Goal: Entertainment & Leisure: Consume media (video, audio)

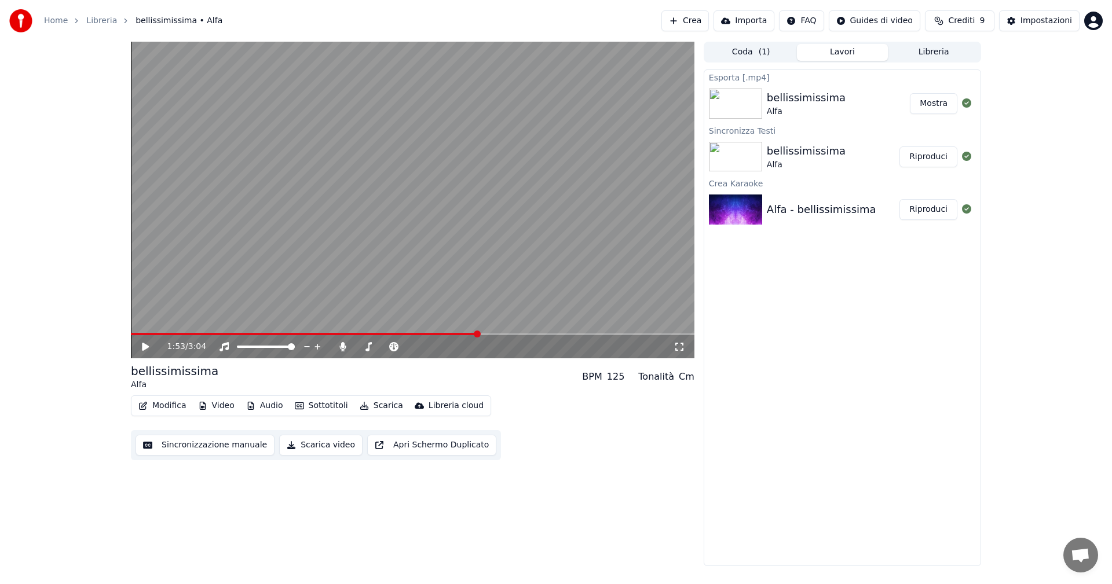
click at [941, 101] on button "Mostra" at bounding box center [933, 103] width 47 height 21
click at [699, 23] on button "Crea" at bounding box center [684, 20] width 47 height 21
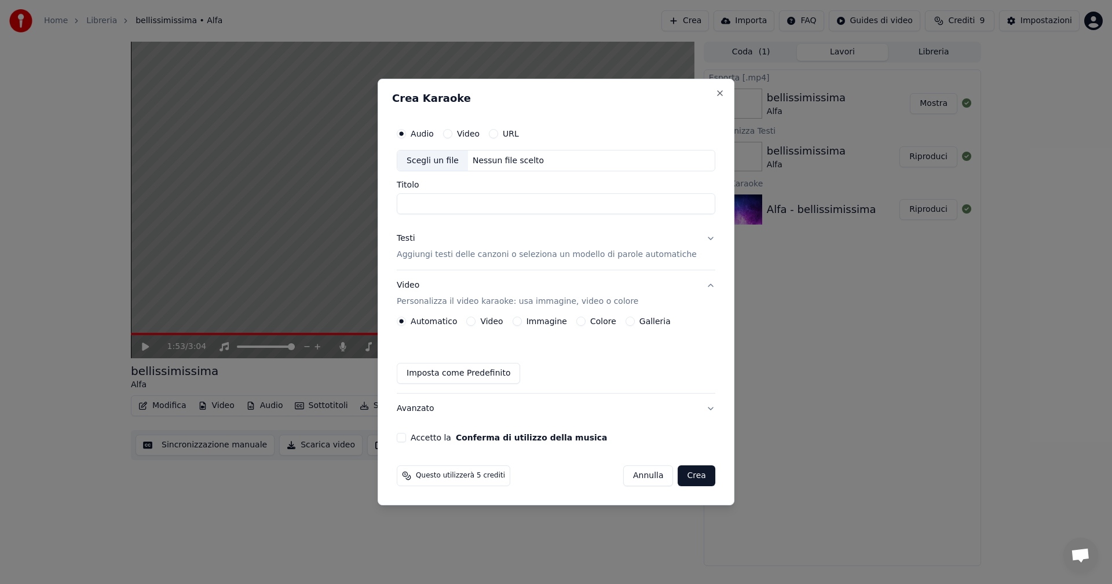
click at [441, 162] on div "Scegli un file" at bounding box center [432, 161] width 71 height 21
drag, startPoint x: 492, startPoint y: 204, endPoint x: 797, endPoint y: 216, distance: 304.8
click at [797, 216] on body "**********" at bounding box center [556, 292] width 1112 height 584
type input "**********"
click at [583, 250] on p "Aggiungi testi delle canzoni o seleziona un modello di parole automatiche" at bounding box center [547, 256] width 300 height 12
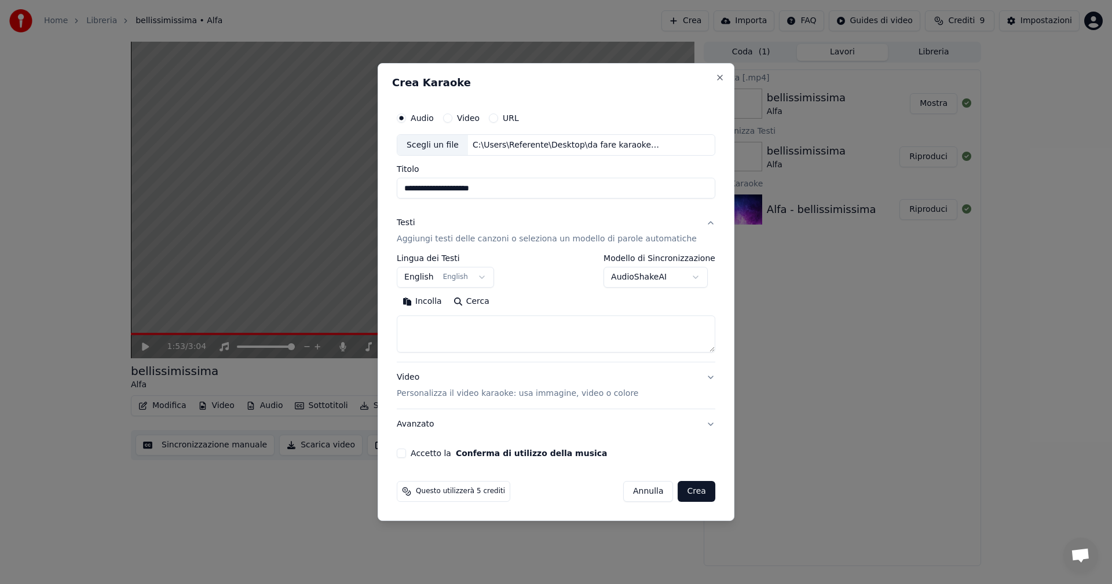
click at [436, 280] on body "**********" at bounding box center [556, 292] width 1112 height 584
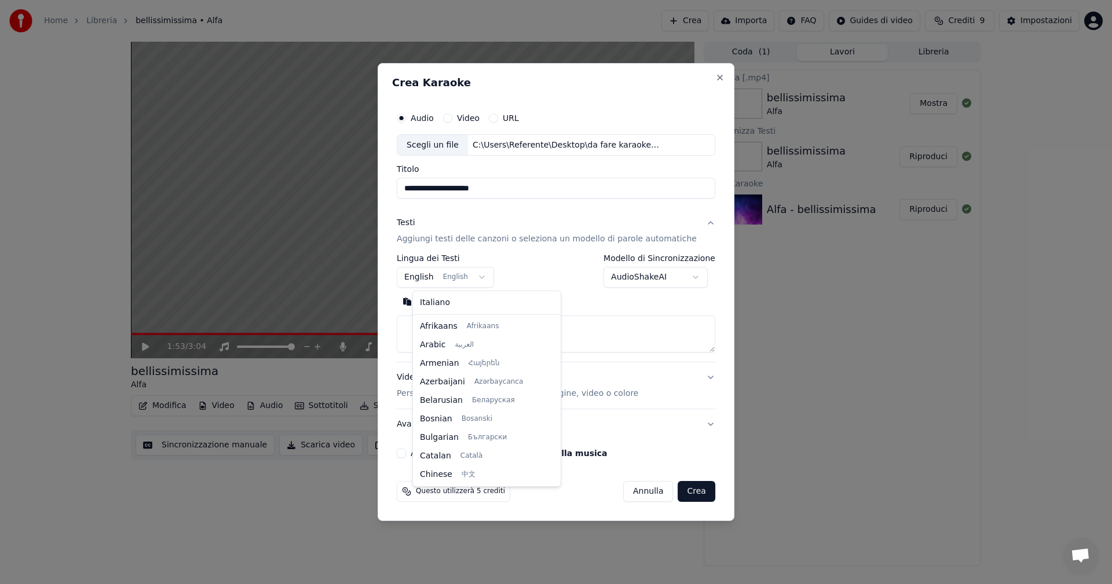
scroll to position [93, 0]
click at [569, 284] on body "**********" at bounding box center [556, 292] width 1112 height 584
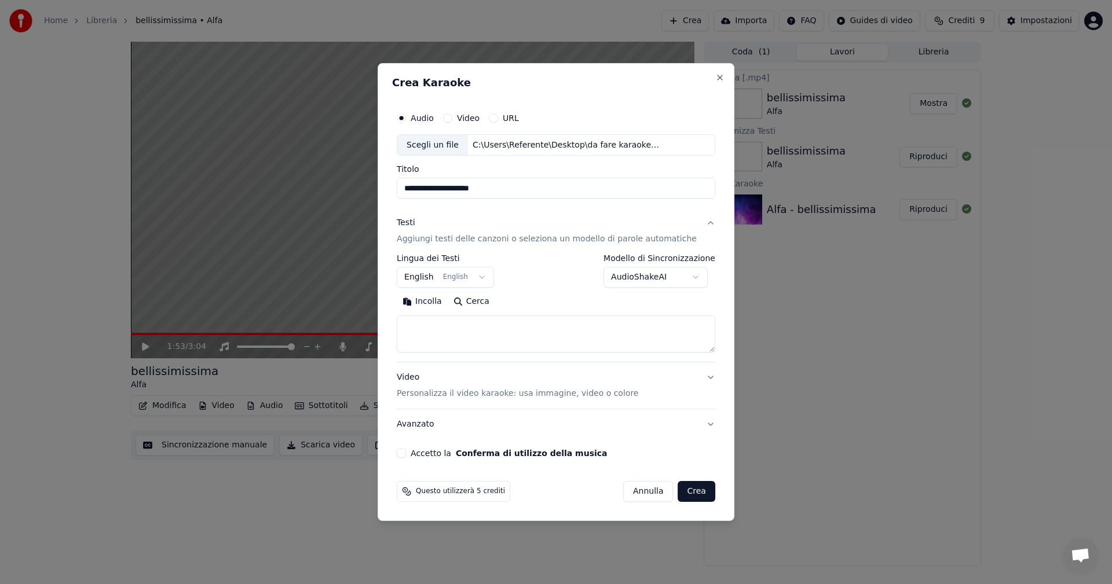
click at [546, 303] on div "Incolla Cerca" at bounding box center [556, 302] width 318 height 19
click at [541, 318] on textarea at bounding box center [556, 334] width 318 height 37
paste textarea "**********"
type textarea "**********"
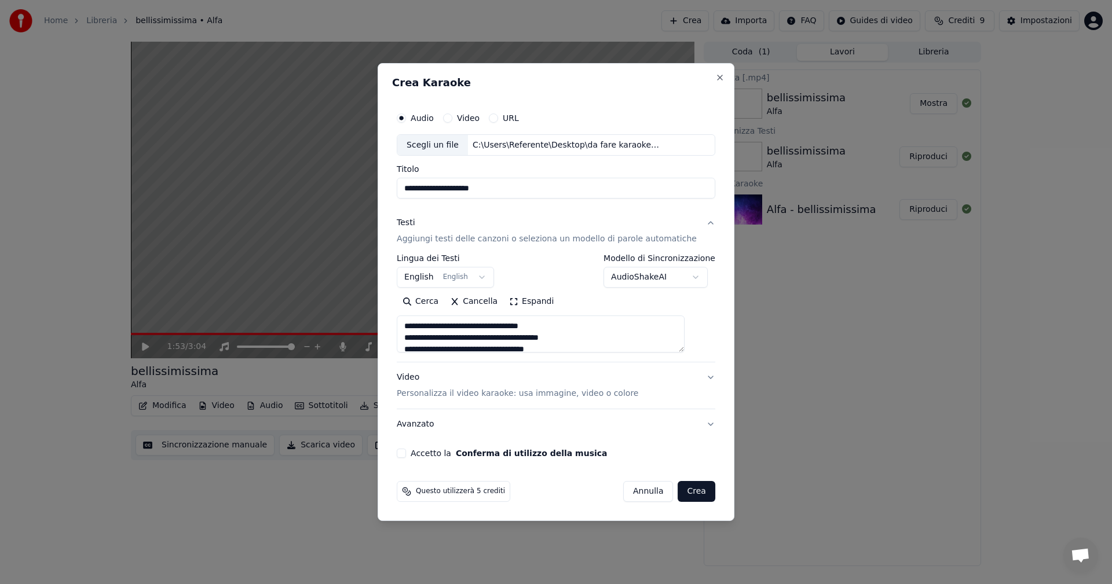
click at [433, 273] on body "**********" at bounding box center [556, 292] width 1112 height 584
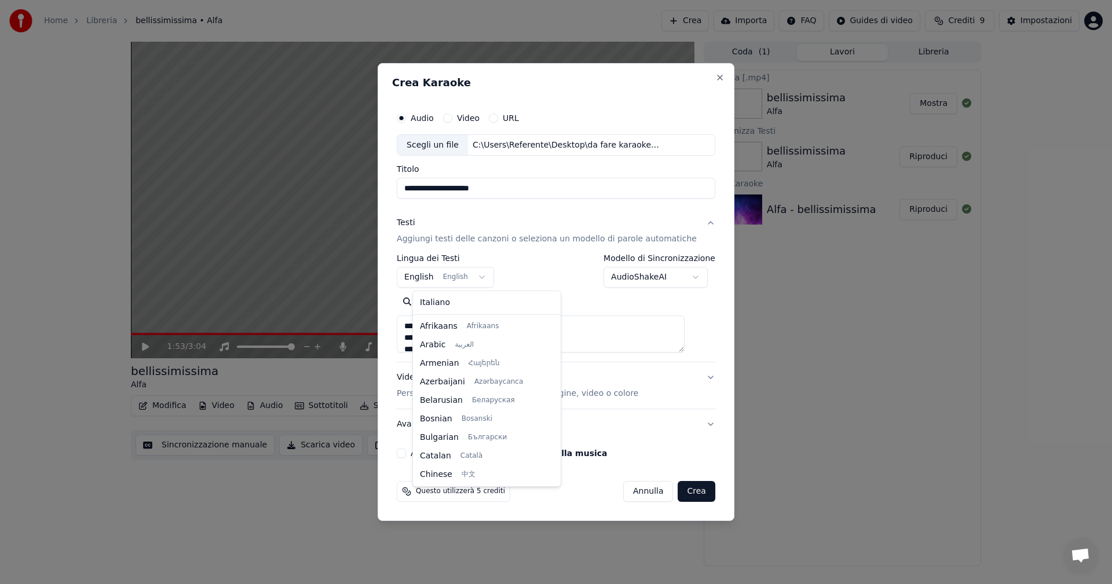
scroll to position [93, 0]
select select "**"
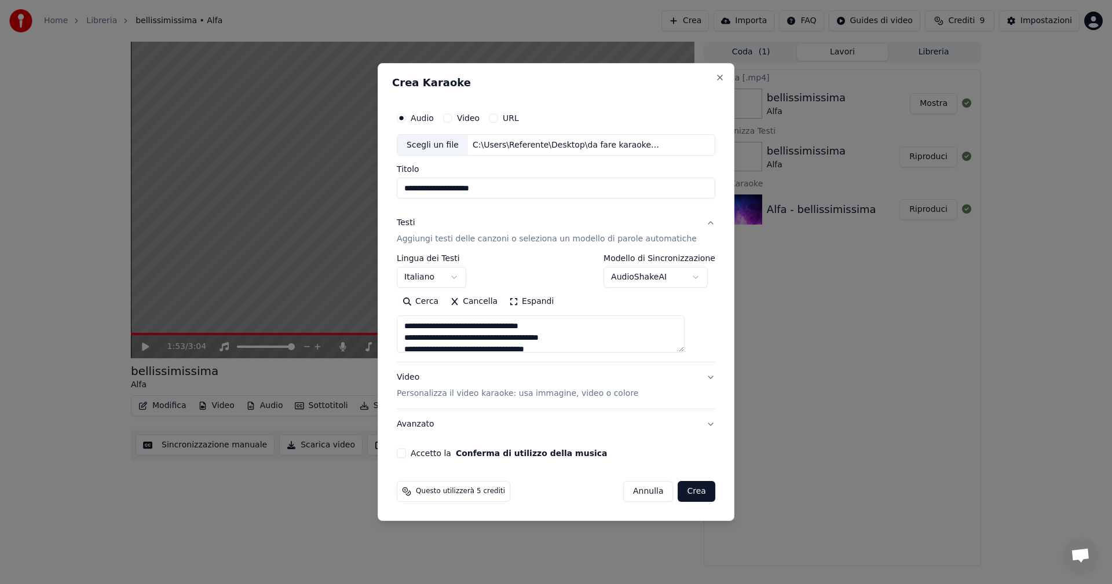
click at [423, 377] on div "Video Personalizza il video karaoke: usa immagine, video o colore" at bounding box center [517, 386] width 241 height 28
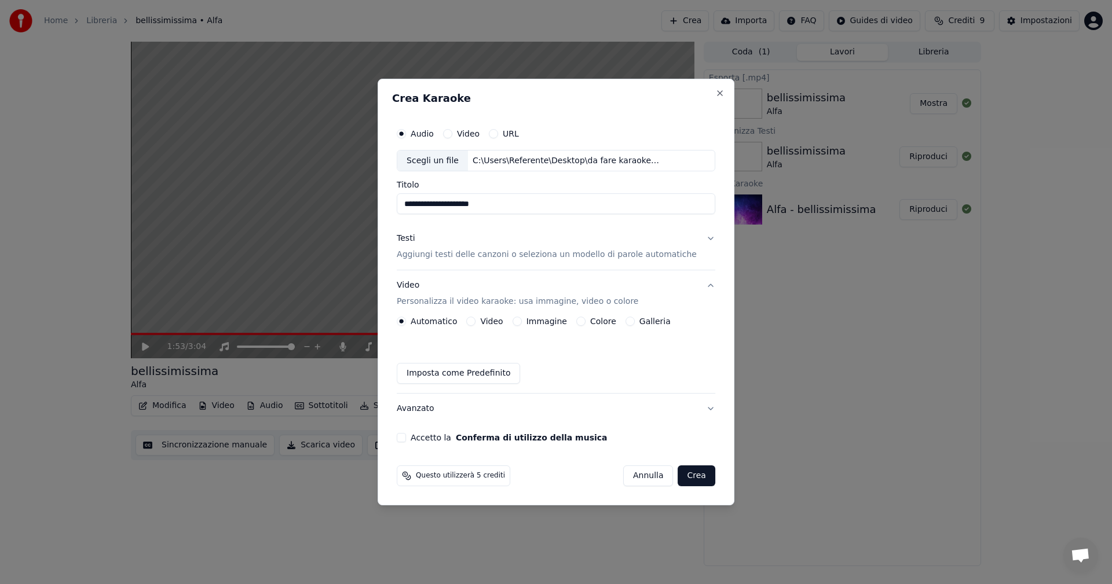
click at [584, 322] on button "Colore" at bounding box center [580, 321] width 9 height 9
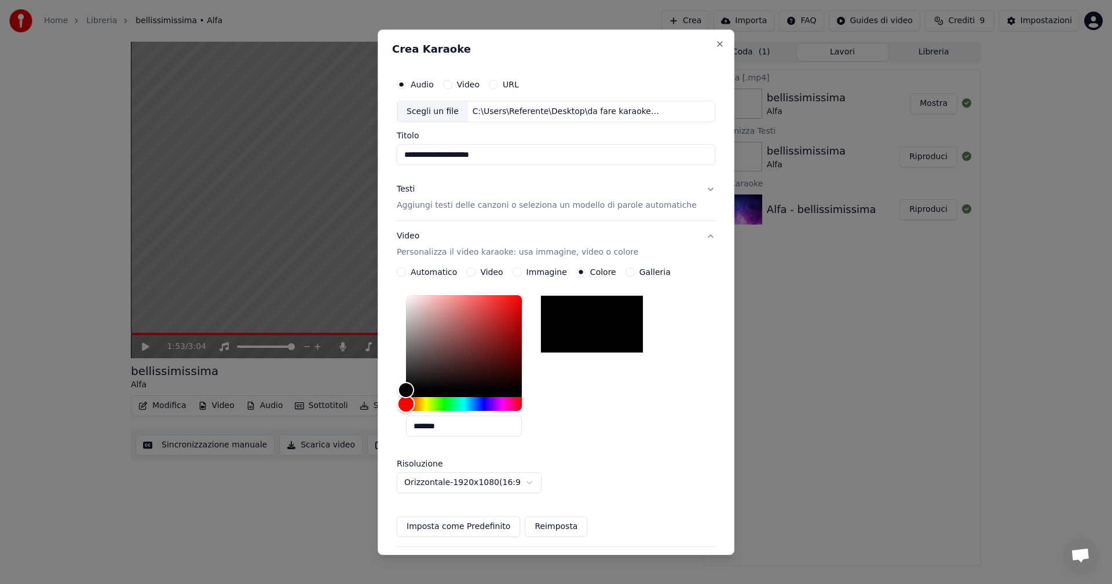
click at [493, 398] on div "Hue" at bounding box center [464, 404] width 116 height 14
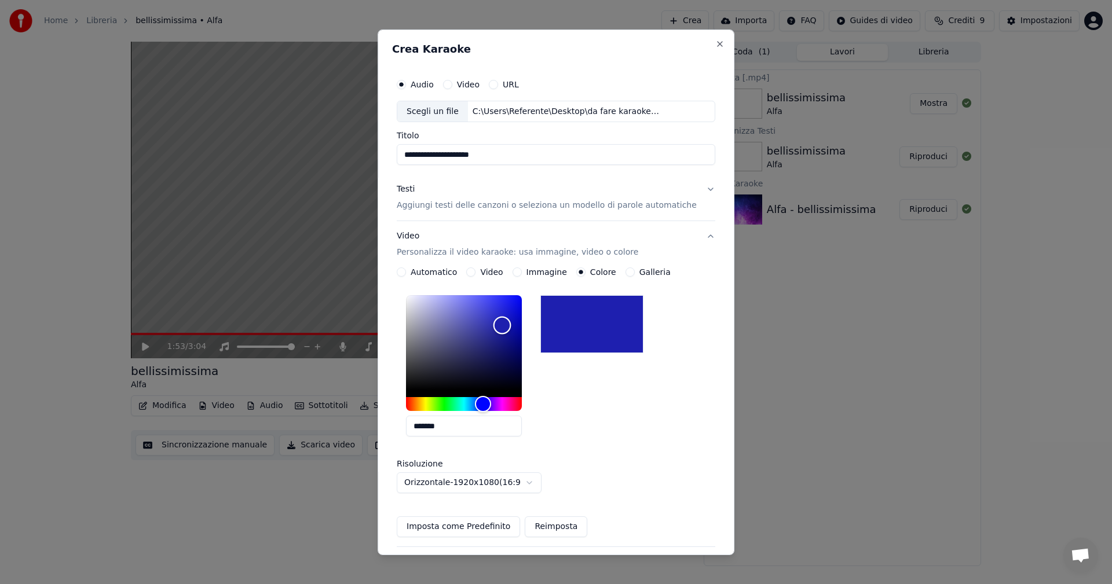
type input "*******"
drag, startPoint x: 510, startPoint y: 335, endPoint x: 526, endPoint y: 300, distance: 37.6
click at [522, 300] on div "Color" at bounding box center [464, 342] width 116 height 95
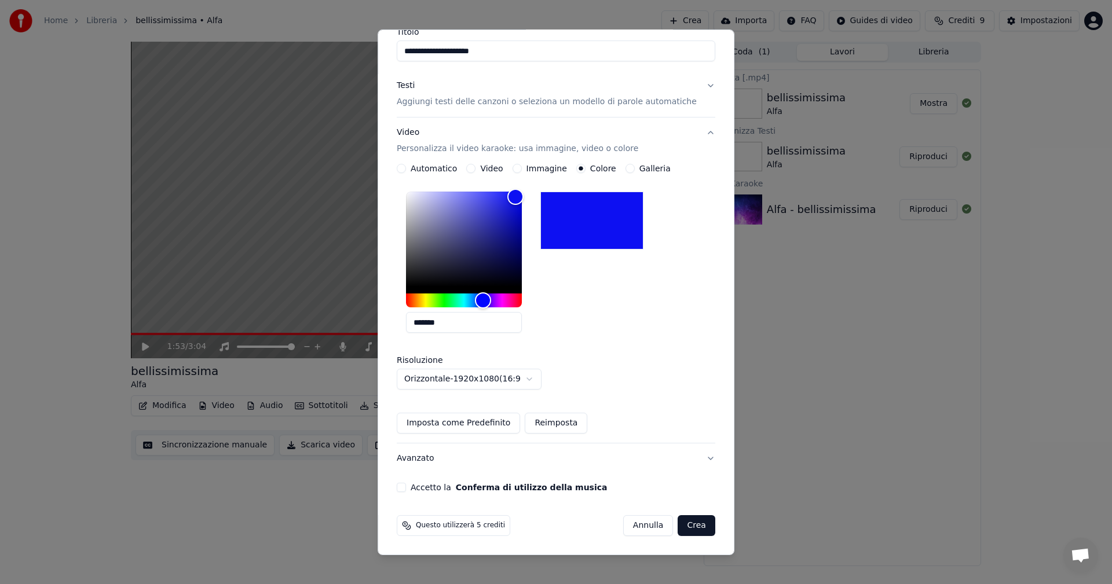
click at [406, 487] on button "Accetto la Conferma di utilizzo della musica" at bounding box center [401, 487] width 9 height 9
click at [678, 525] on button "Crea" at bounding box center [696, 525] width 37 height 21
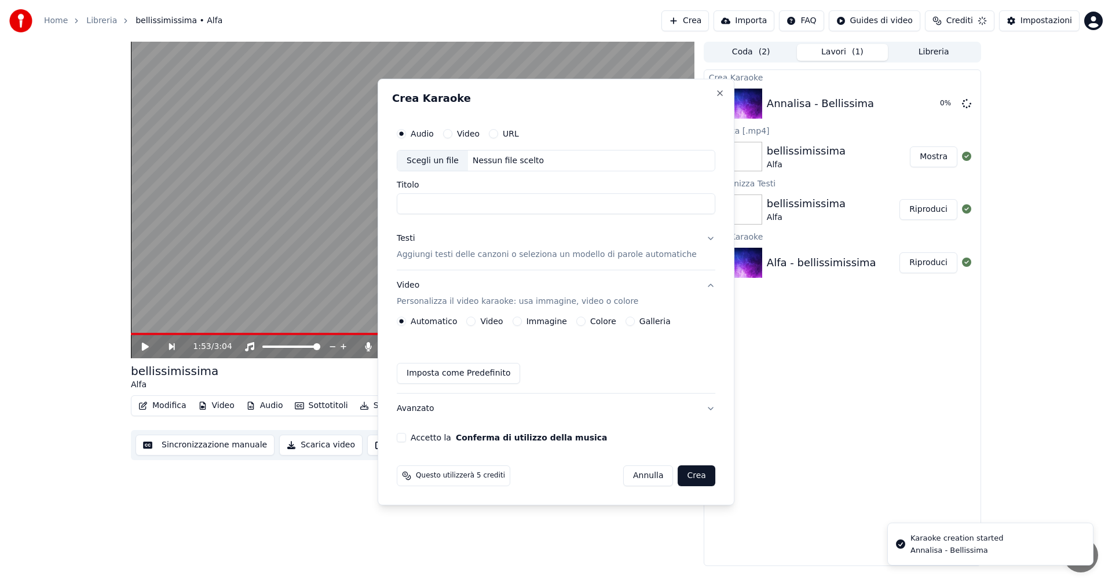
scroll to position [0, 0]
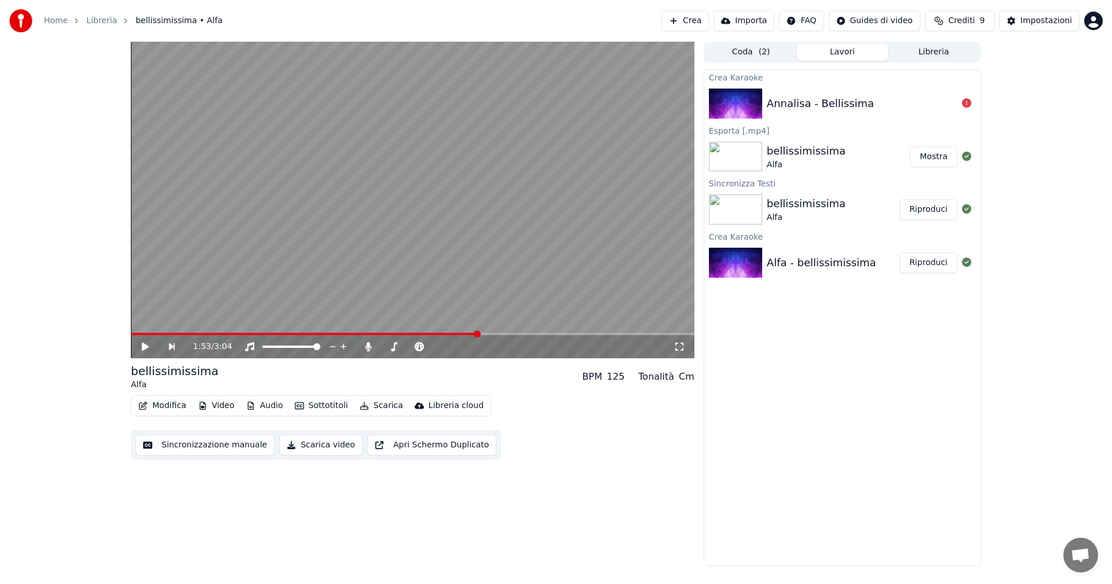
click at [908, 102] on div "Annalisa - Bellissima" at bounding box center [862, 104] width 190 height 16
click at [969, 104] on icon at bounding box center [966, 102] width 9 height 9
click at [963, 104] on icon at bounding box center [966, 102] width 9 height 9
click at [848, 108] on div "Annalisa - Bellissima" at bounding box center [820, 104] width 107 height 16
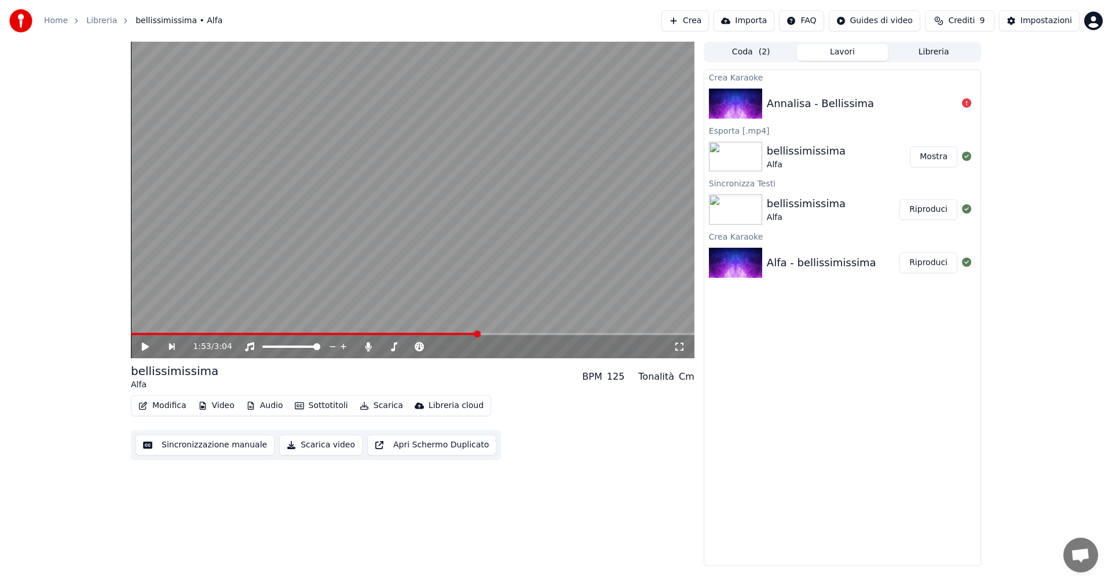
click at [848, 108] on div "Annalisa - Bellissima" at bounding box center [820, 104] width 107 height 16
click at [745, 97] on img at bounding box center [735, 104] width 53 height 30
click at [745, 102] on img at bounding box center [735, 104] width 53 height 30
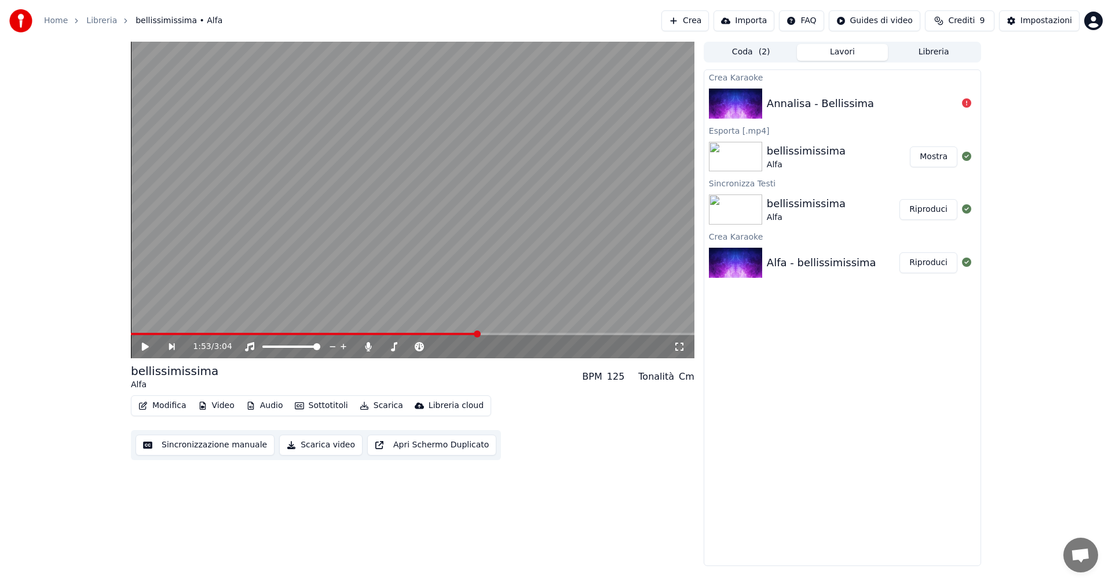
click at [742, 104] on img at bounding box center [735, 104] width 53 height 30
click at [947, 21] on button "Crediti 9" at bounding box center [959, 20] width 69 height 21
click at [1053, 201] on div "1:53 / 3:04 bellissimissima Alfa BPM 125 Tonalità Cm Modifica Video Audio Sotto…" at bounding box center [556, 304] width 1112 height 525
click at [1031, 24] on div "Impostazioni" at bounding box center [1046, 21] width 52 height 12
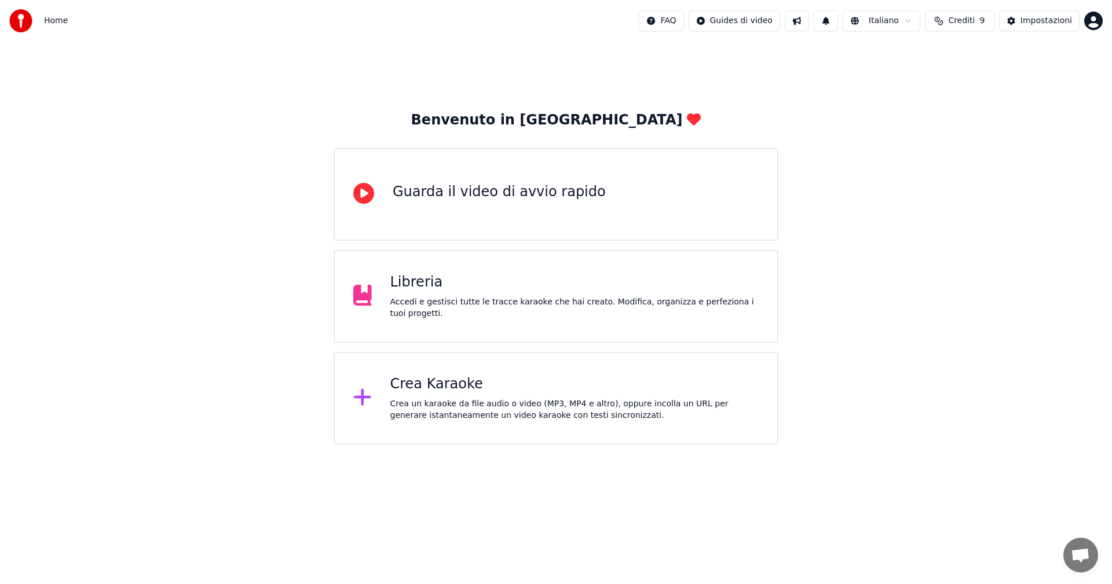
click at [435, 389] on div "Crea Karaoke" at bounding box center [574, 384] width 369 height 19
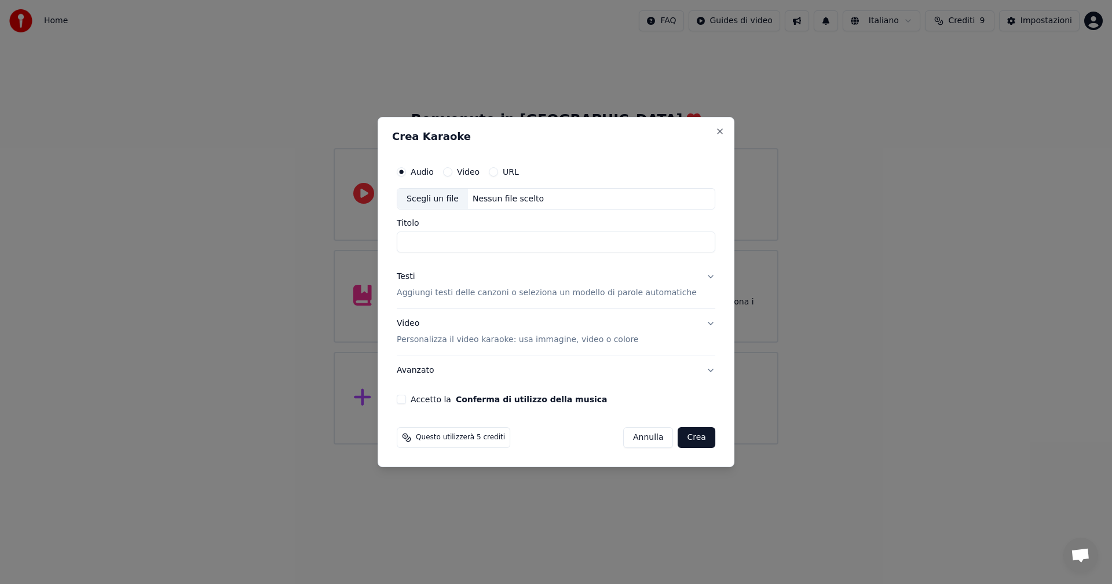
click at [454, 197] on div "Scegli un file" at bounding box center [432, 199] width 71 height 21
drag, startPoint x: 494, startPoint y: 241, endPoint x: 606, endPoint y: 239, distance: 111.8
click at [603, 239] on input "**********" at bounding box center [556, 242] width 318 height 21
type input "**********"
click at [415, 277] on div "Testi" at bounding box center [406, 278] width 18 height 12
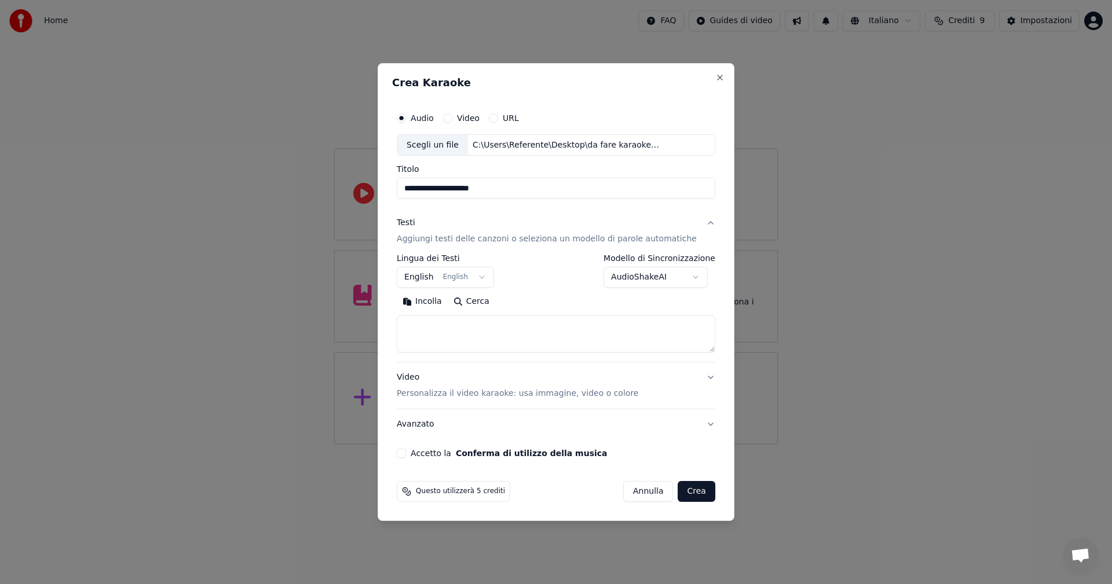
paste textarea "**********"
type textarea "**********"
click at [430, 280] on button "English English" at bounding box center [445, 277] width 97 height 21
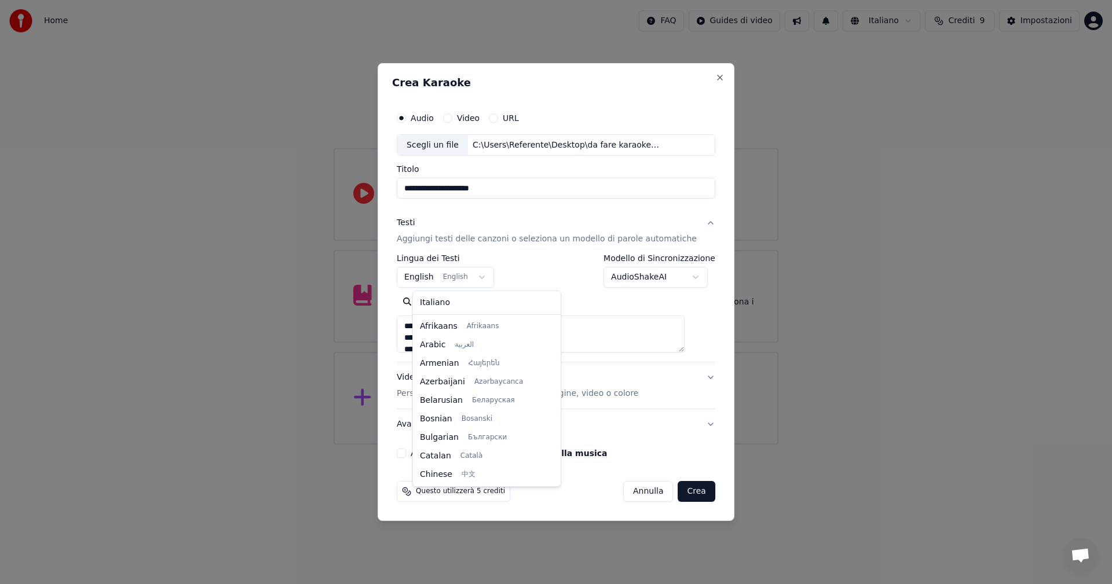
scroll to position [93, 0]
select select "**"
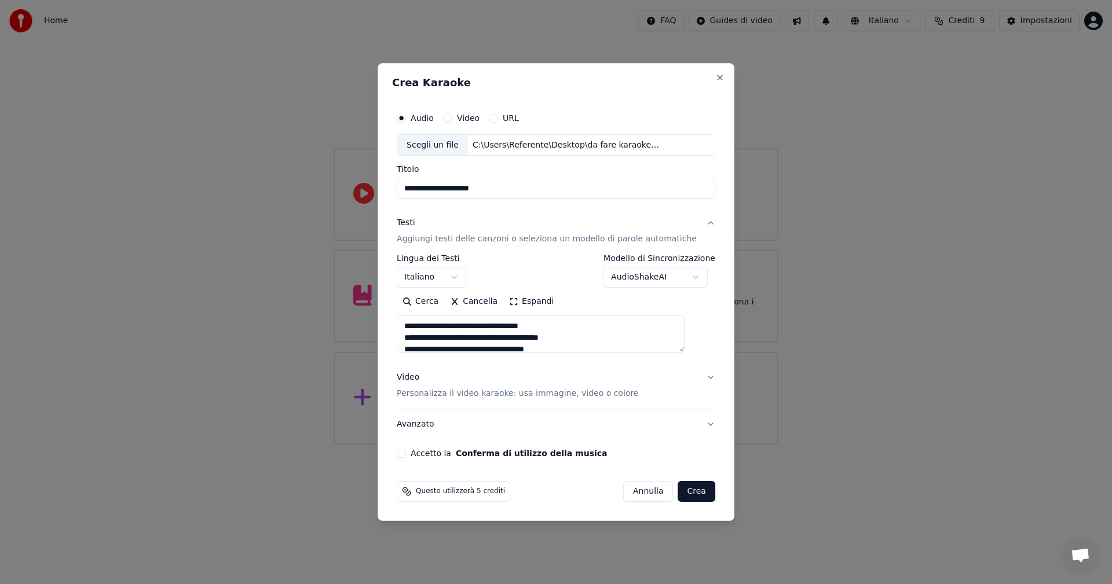
click at [423, 374] on div "Video Personalizza il video karaoke: usa immagine, video o colore" at bounding box center [517, 386] width 241 height 28
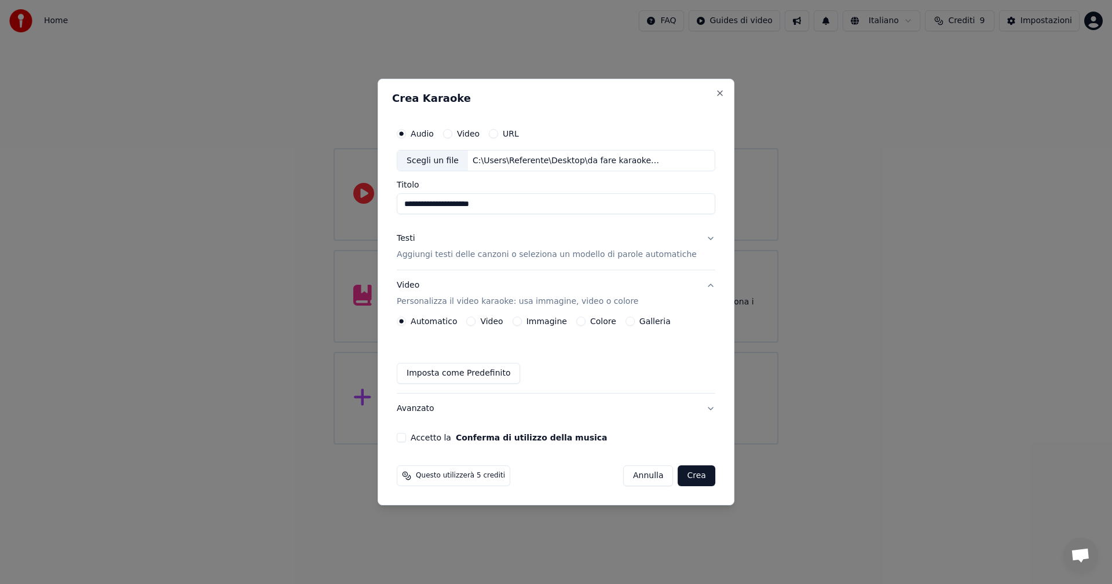
click at [585, 322] on button "Colore" at bounding box center [580, 321] width 9 height 9
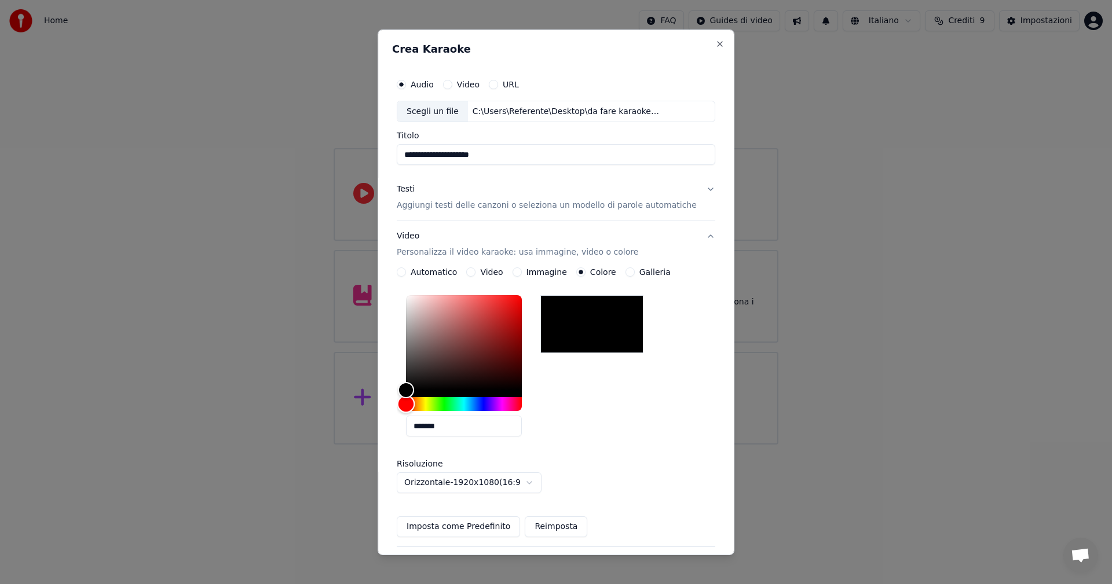
click at [489, 404] on div "Hue" at bounding box center [464, 404] width 116 height 14
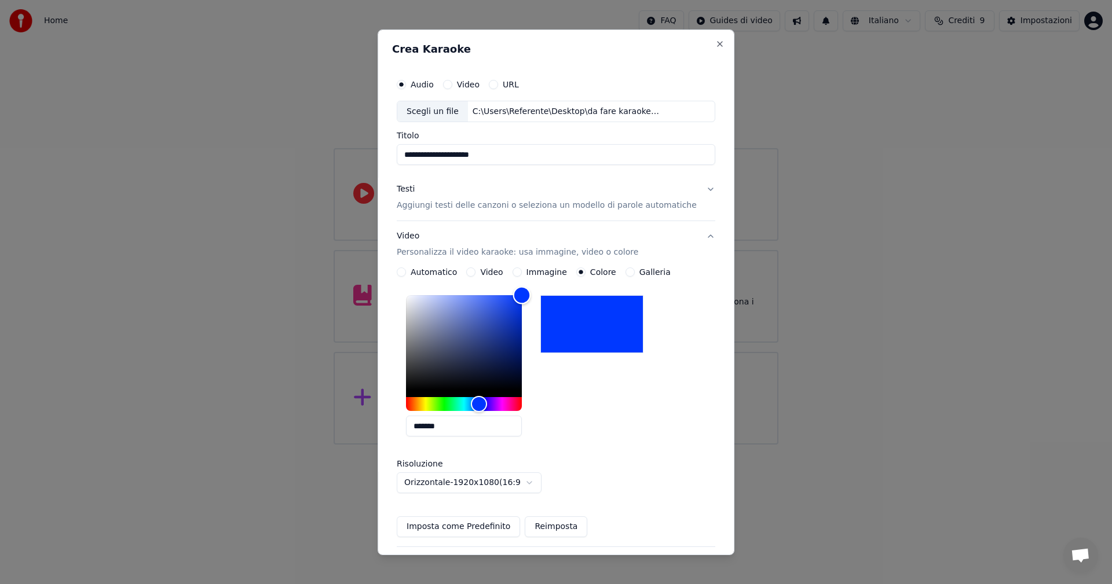
drag, startPoint x: 494, startPoint y: 340, endPoint x: 532, endPoint y: 295, distance: 59.2
click at [522, 295] on div "Color" at bounding box center [464, 342] width 116 height 95
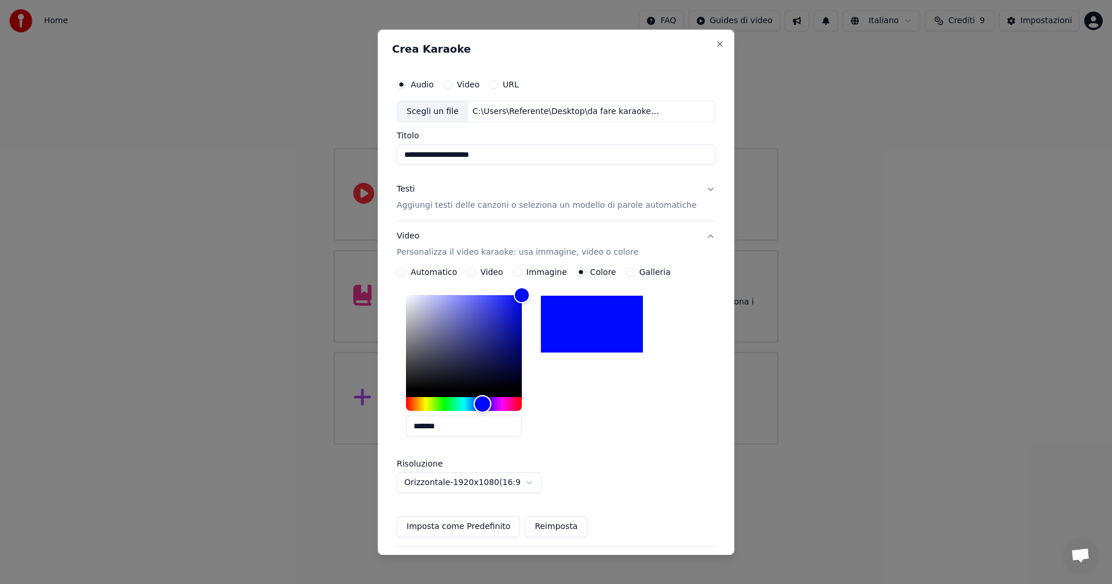
type input "*******"
click at [490, 403] on div "Hue" at bounding box center [481, 404] width 18 height 18
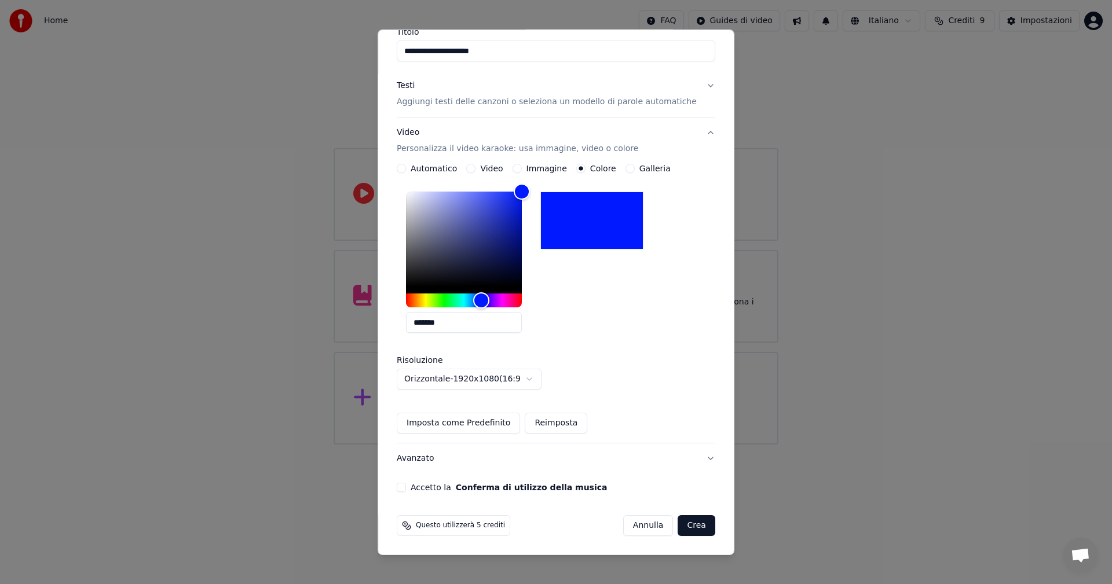
click at [406, 487] on button "Accetto la Conferma di utilizzo della musica" at bounding box center [401, 487] width 9 height 9
click at [680, 523] on button "Crea" at bounding box center [696, 525] width 37 height 21
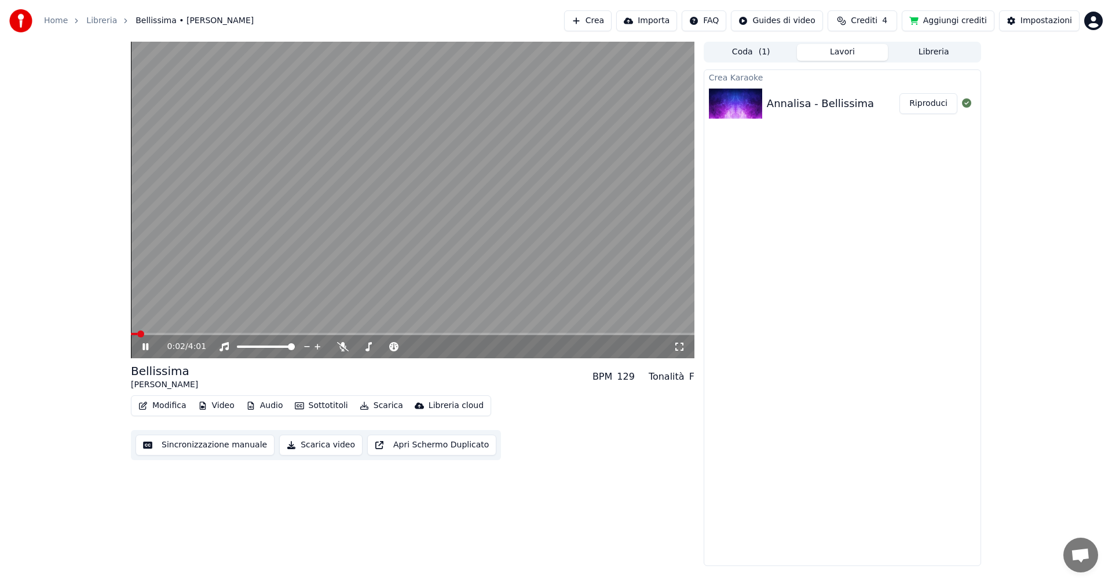
click at [223, 190] on video at bounding box center [412, 200] width 563 height 317
click at [146, 353] on div "0:02 / 4:01" at bounding box center [412, 347] width 554 height 12
click at [145, 349] on icon at bounding box center [145, 347] width 7 height 8
click at [162, 333] on span at bounding box center [412, 334] width 563 height 2
click at [333, 346] on div "0:16 / 4:01" at bounding box center [420, 347] width 506 height 12
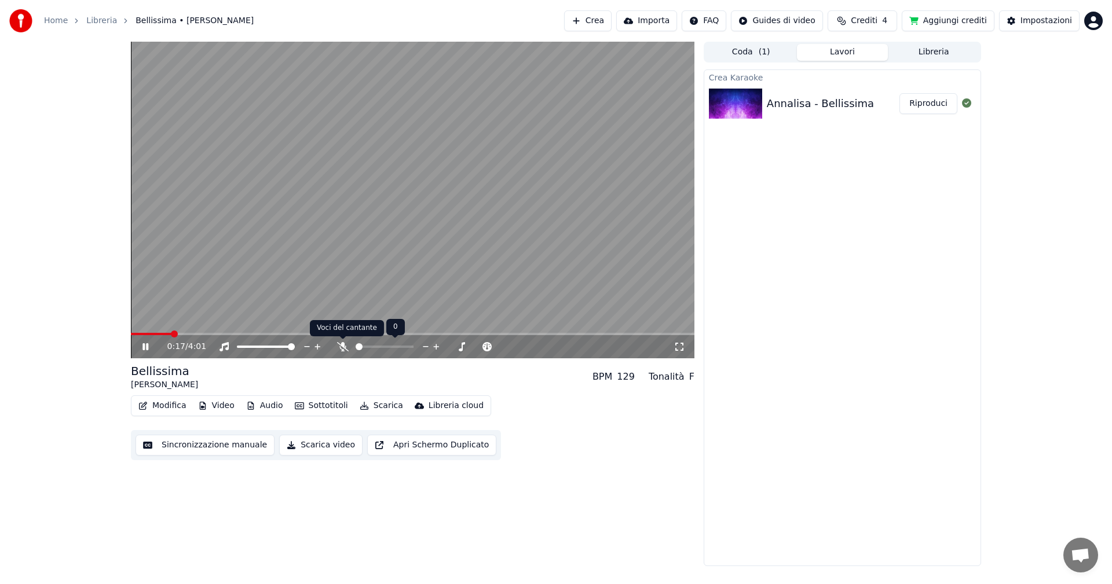
click at [338, 346] on icon at bounding box center [343, 346] width 12 height 9
click at [339, 348] on icon at bounding box center [343, 346] width 12 height 9
click at [149, 341] on div "0:47 / 4:01" at bounding box center [412, 347] width 554 height 12
click at [549, 336] on div "0:49 / 4:01" at bounding box center [412, 346] width 563 height 23
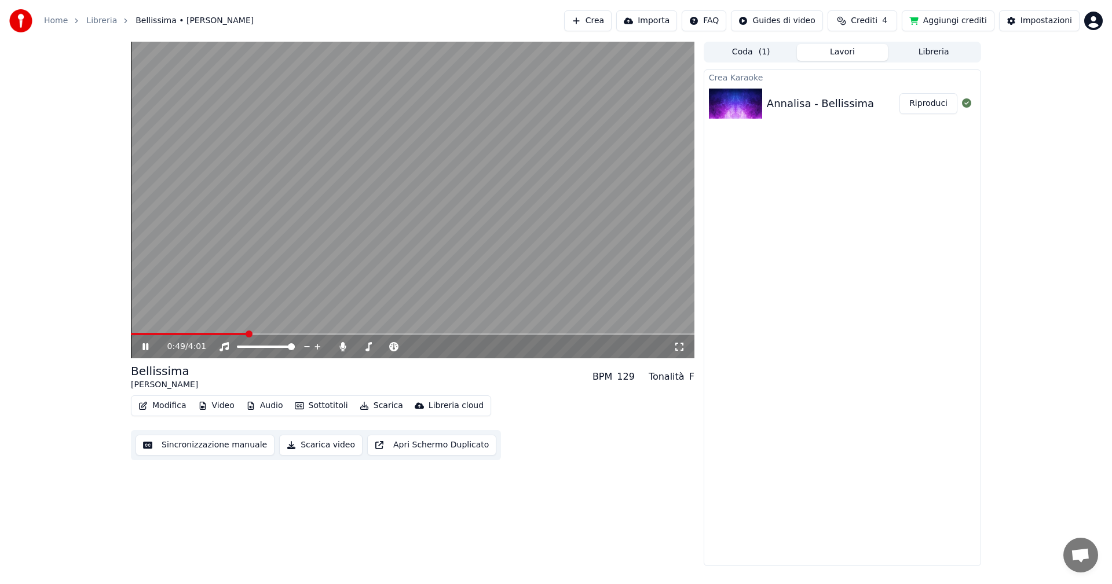
click at [548, 335] on span at bounding box center [412, 334] width 563 height 2
click at [606, 334] on span at bounding box center [412, 334] width 563 height 2
click at [615, 335] on span at bounding box center [412, 334] width 563 height 2
click at [622, 335] on span at bounding box center [412, 334] width 563 height 2
click at [630, 335] on span at bounding box center [412, 334] width 563 height 2
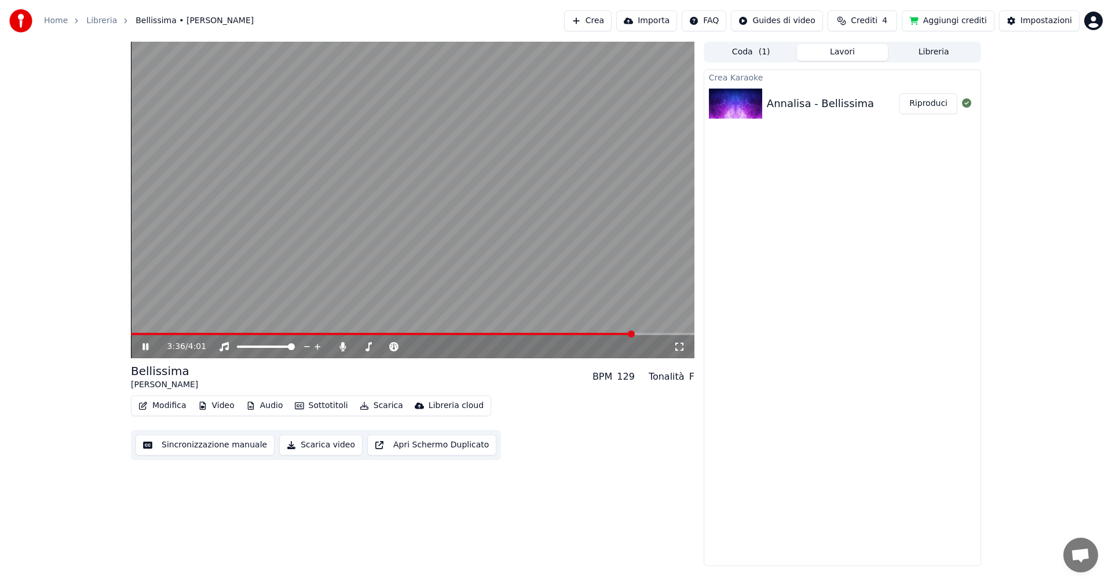
click at [146, 346] on icon at bounding box center [145, 346] width 6 height 7
click at [298, 448] on button "Scarica video" at bounding box center [320, 445] width 83 height 21
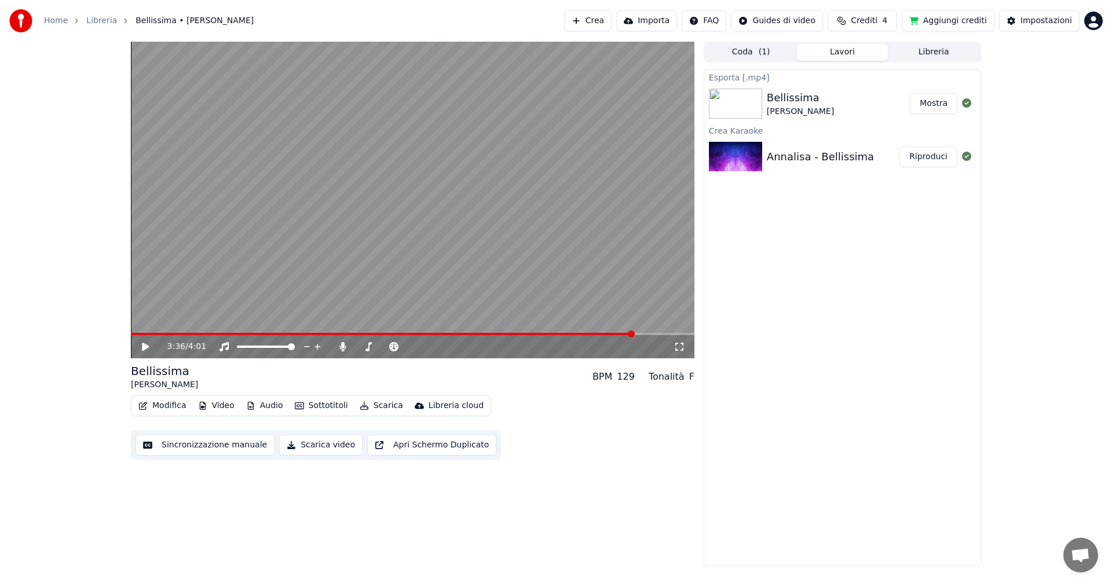
click at [925, 107] on button "Mostra" at bounding box center [933, 103] width 47 height 21
click at [607, 25] on button "Crea" at bounding box center [587, 20] width 47 height 21
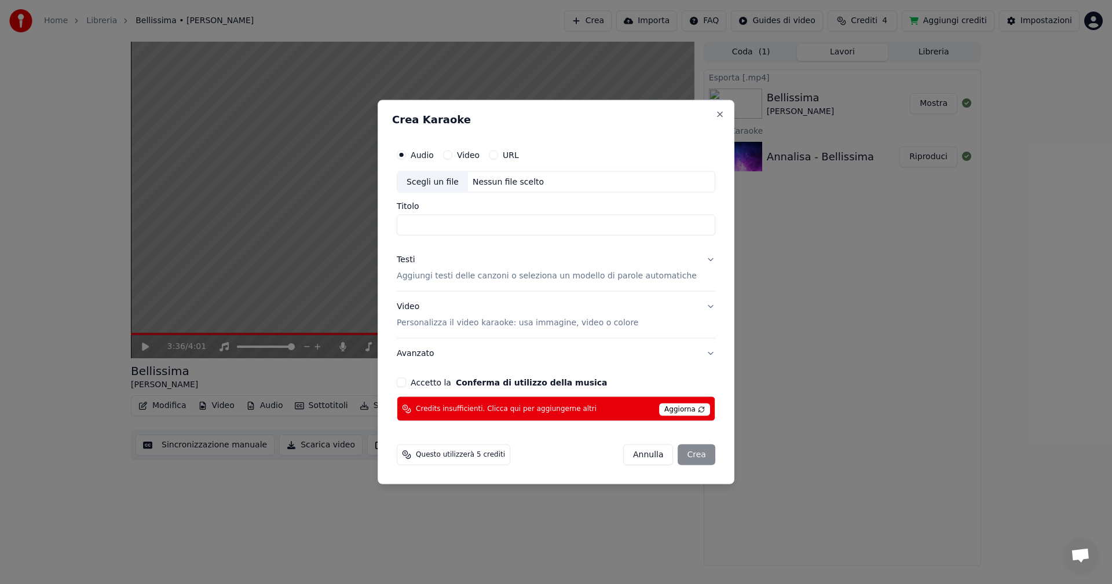
click at [438, 183] on div "Scegli un file" at bounding box center [432, 181] width 71 height 21
click at [676, 409] on span "Aggiorna" at bounding box center [684, 410] width 51 height 13
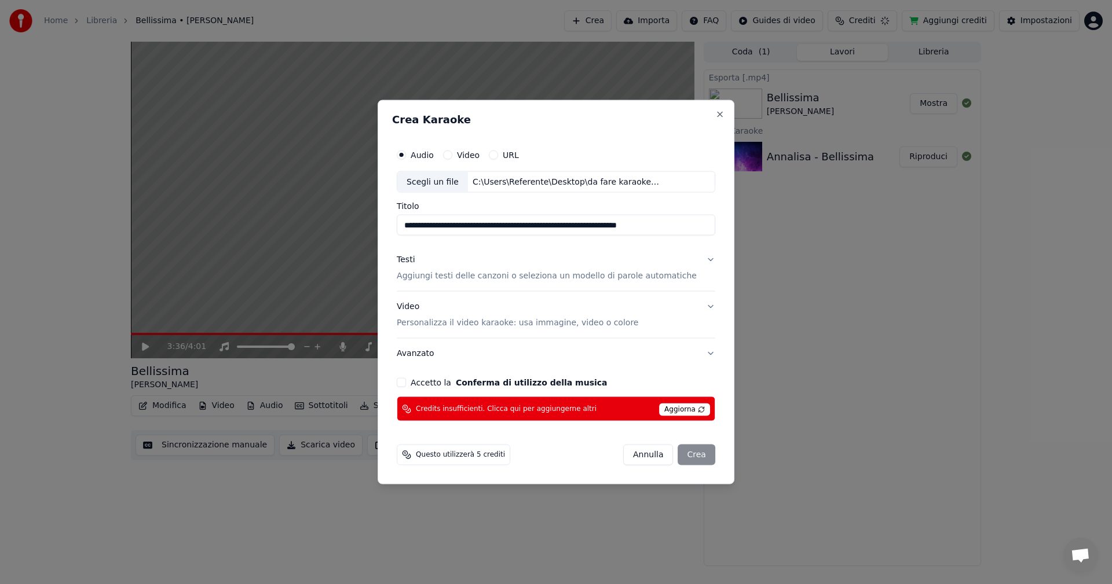
click at [676, 409] on span "Aggiorna" at bounding box center [684, 410] width 51 height 13
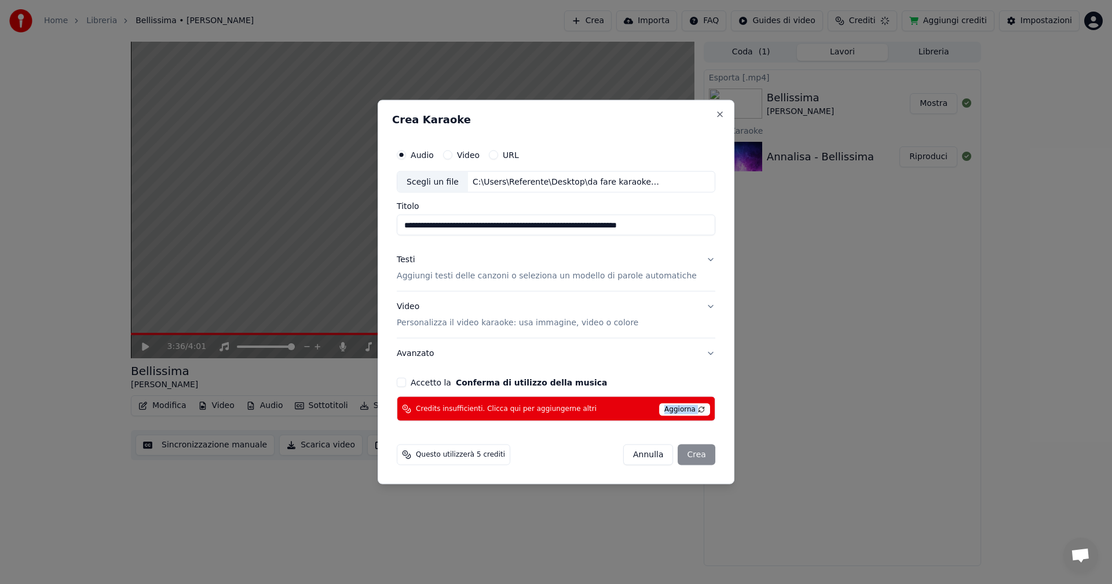
click at [688, 409] on span "Aggiorna" at bounding box center [684, 410] width 51 height 13
click at [450, 183] on div "Scegli un file" at bounding box center [432, 181] width 71 height 21
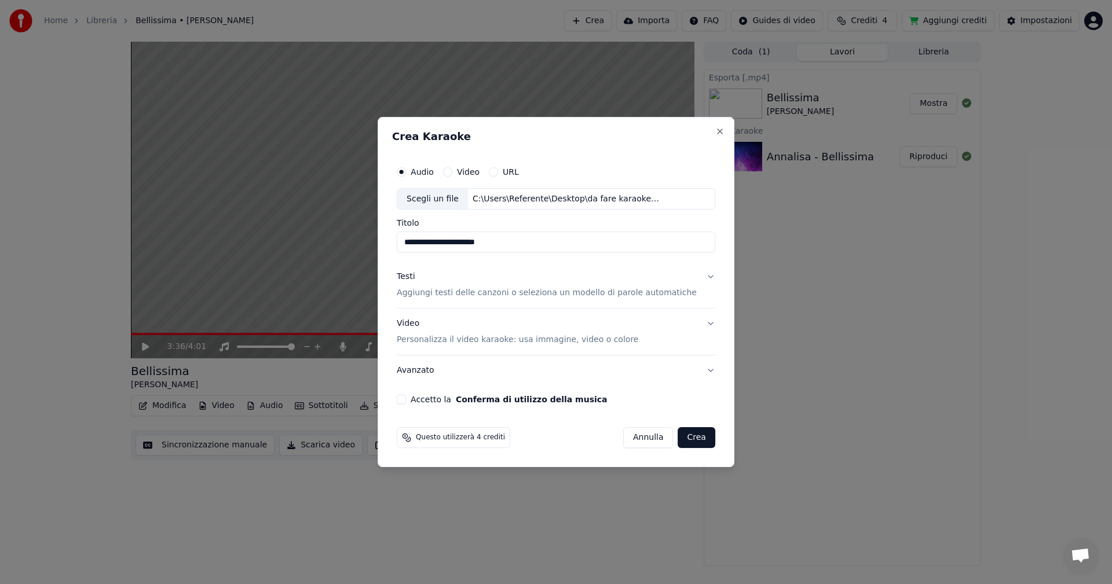
click at [459, 198] on div "Scegli un file" at bounding box center [432, 199] width 71 height 21
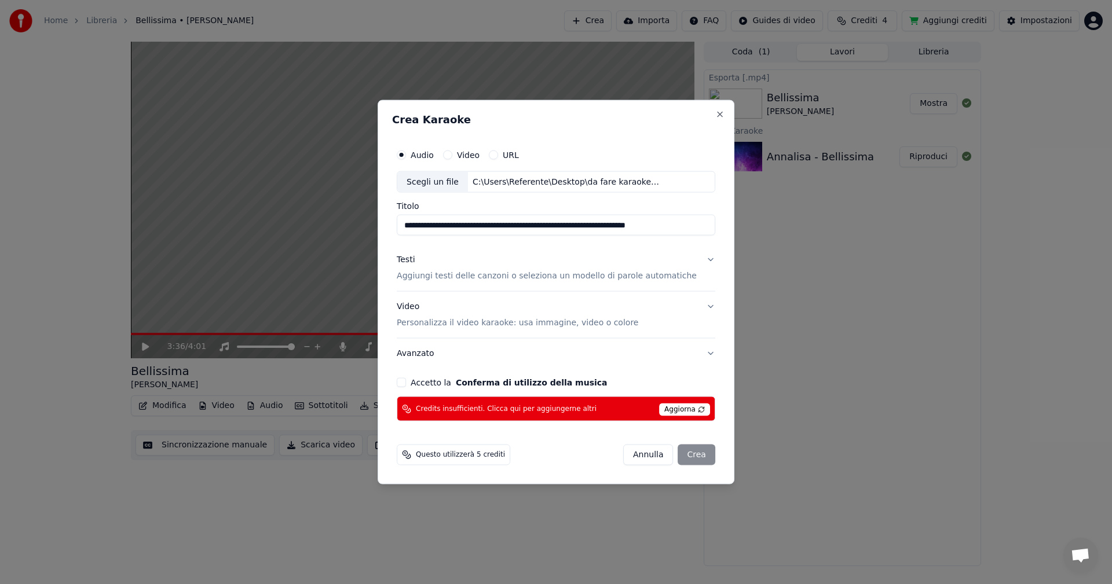
click at [445, 185] on div "Scegli un file" at bounding box center [432, 181] width 71 height 21
click at [452, 174] on div "Scegli un file" at bounding box center [432, 181] width 71 height 21
type input "**********"
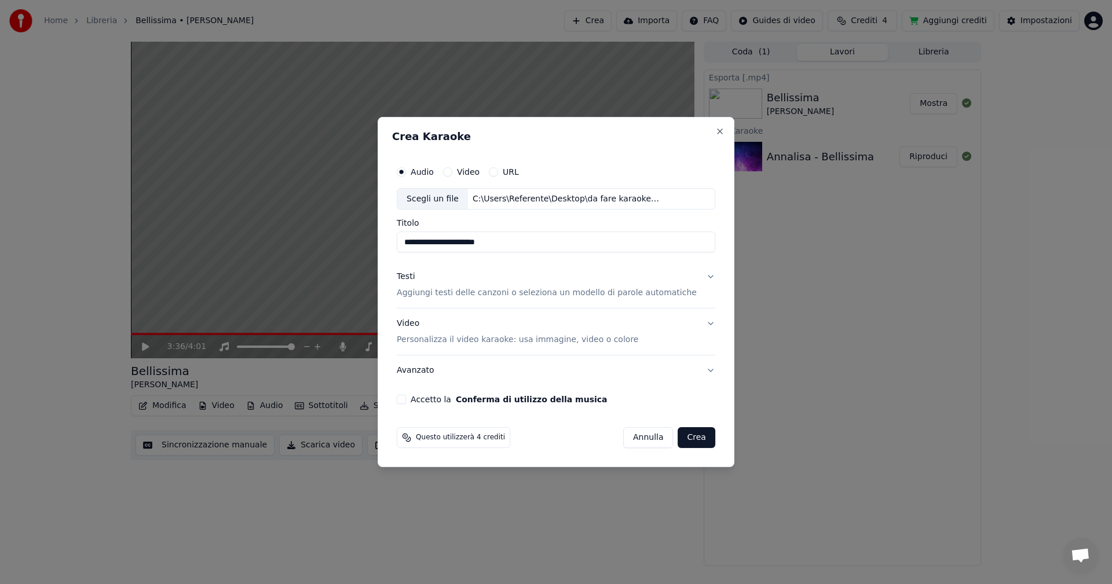
click at [415, 280] on div "Testi" at bounding box center [406, 278] width 18 height 12
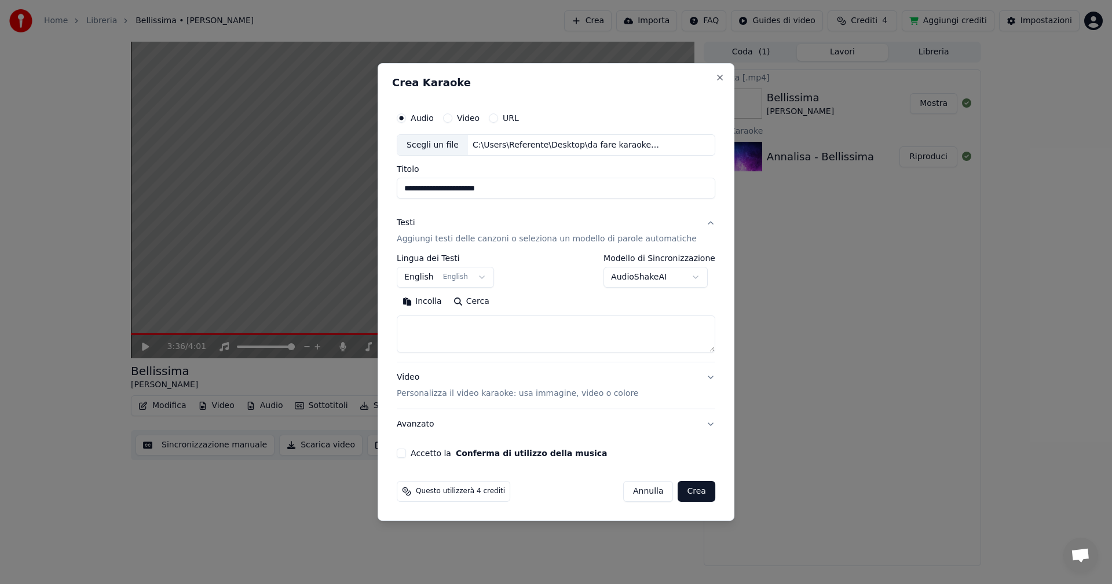
click at [456, 336] on textarea at bounding box center [556, 334] width 318 height 37
paste textarea "**********"
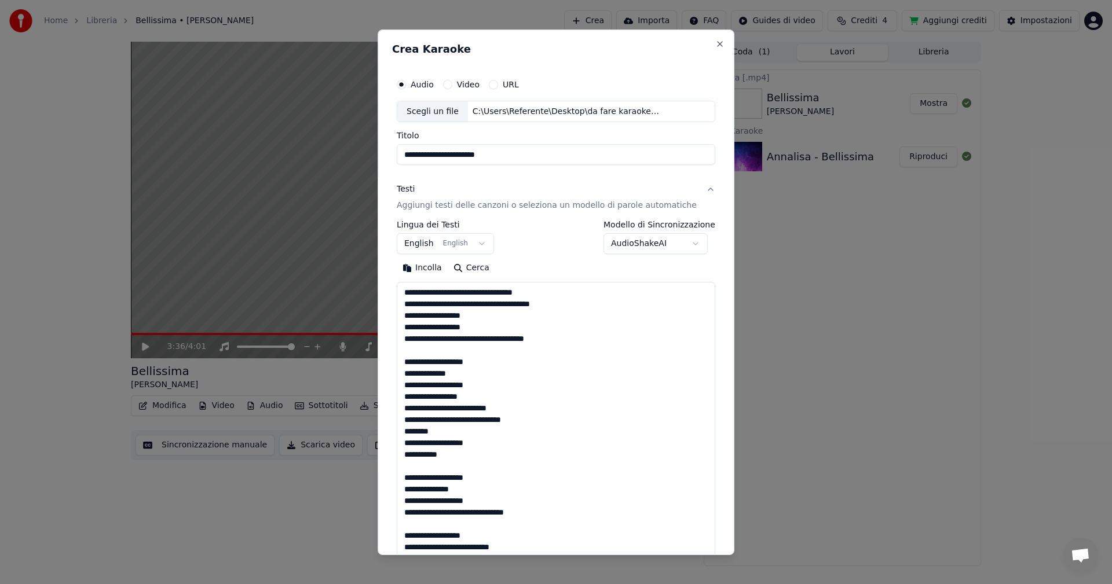
scroll to position [698, 0]
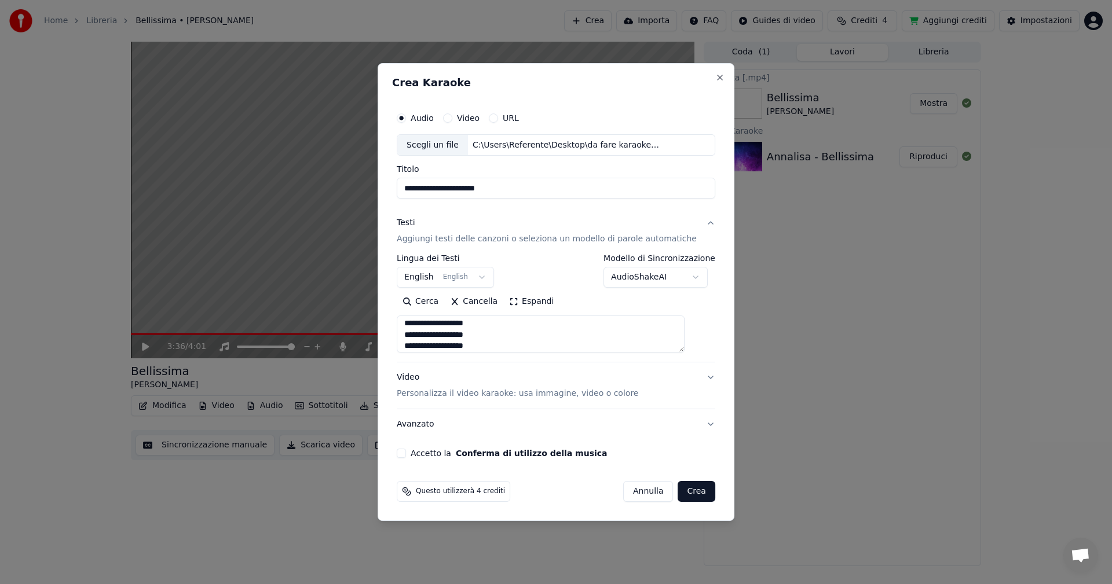
type textarea "**********"
click at [441, 280] on body "**********" at bounding box center [556, 292] width 1112 height 584
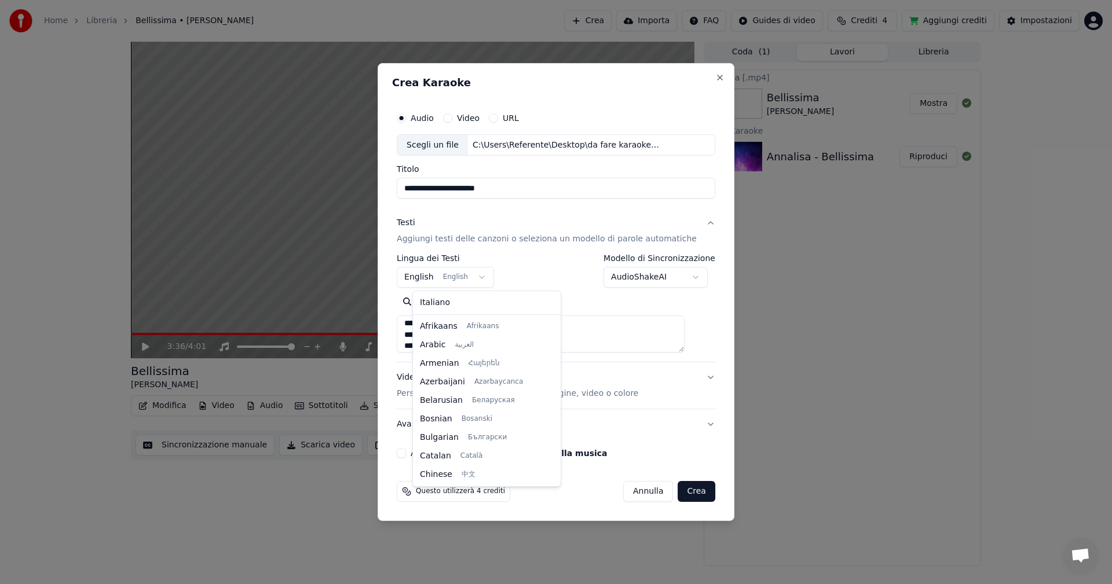
scroll to position [93, 0]
select select "**"
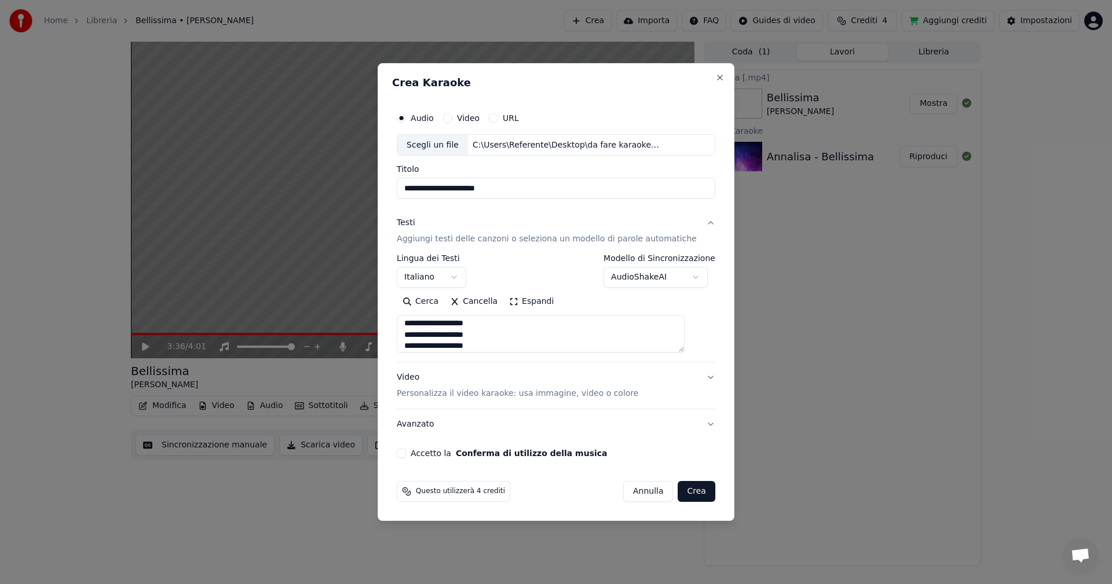
click at [421, 382] on div "Video Personalizza il video karaoke: usa immagine, video o colore" at bounding box center [517, 386] width 241 height 28
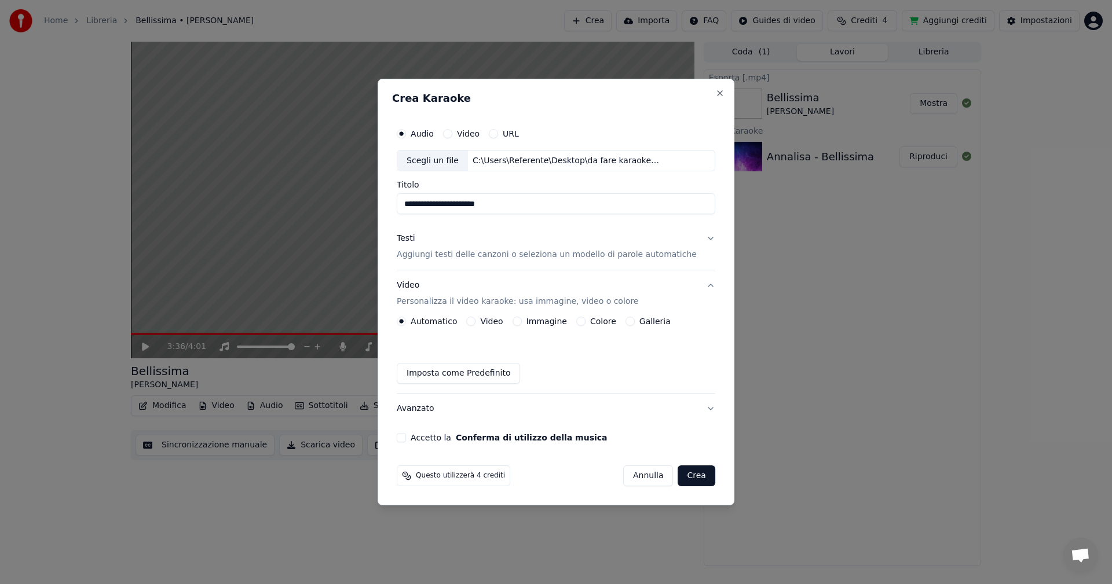
click at [584, 321] on button "Colore" at bounding box center [580, 321] width 9 height 9
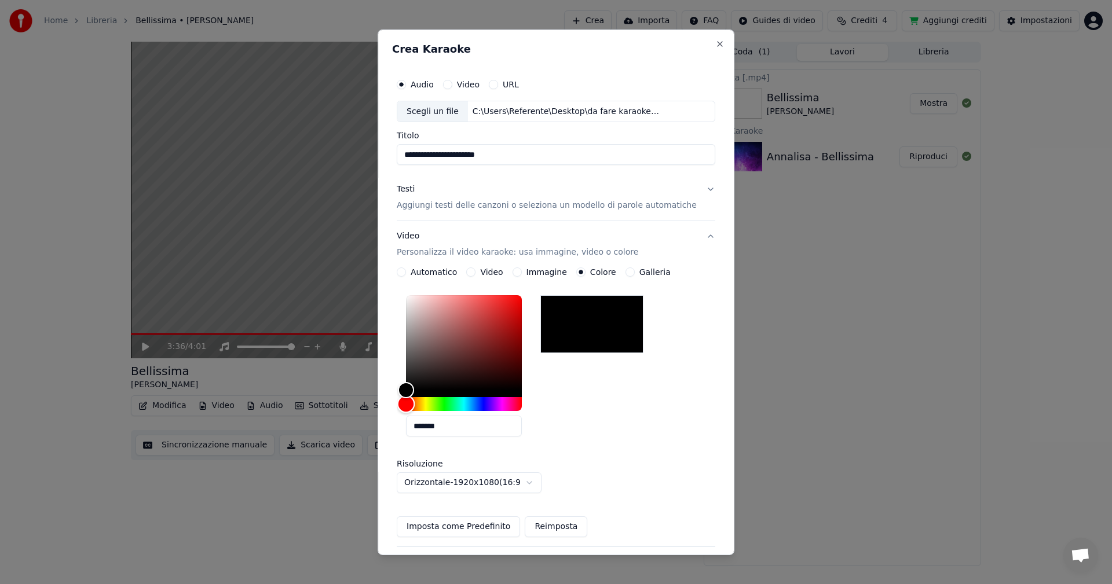
click at [496, 405] on div "Hue" at bounding box center [464, 404] width 116 height 14
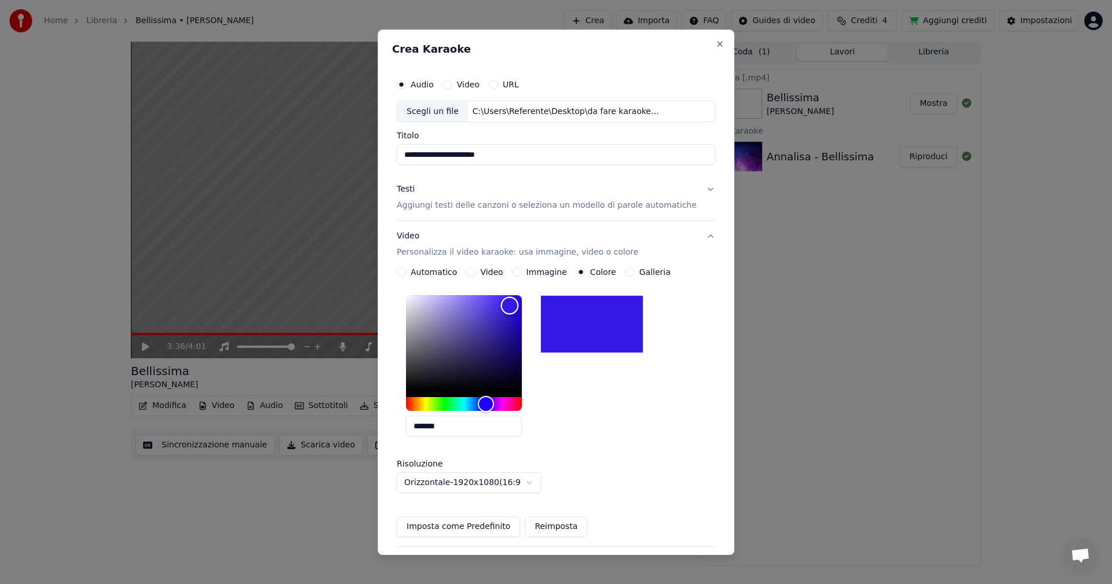
type input "*******"
drag, startPoint x: 496, startPoint y: 323, endPoint x: 531, endPoint y: 293, distance: 46.0
click at [522, 295] on div "Color" at bounding box center [464, 342] width 116 height 95
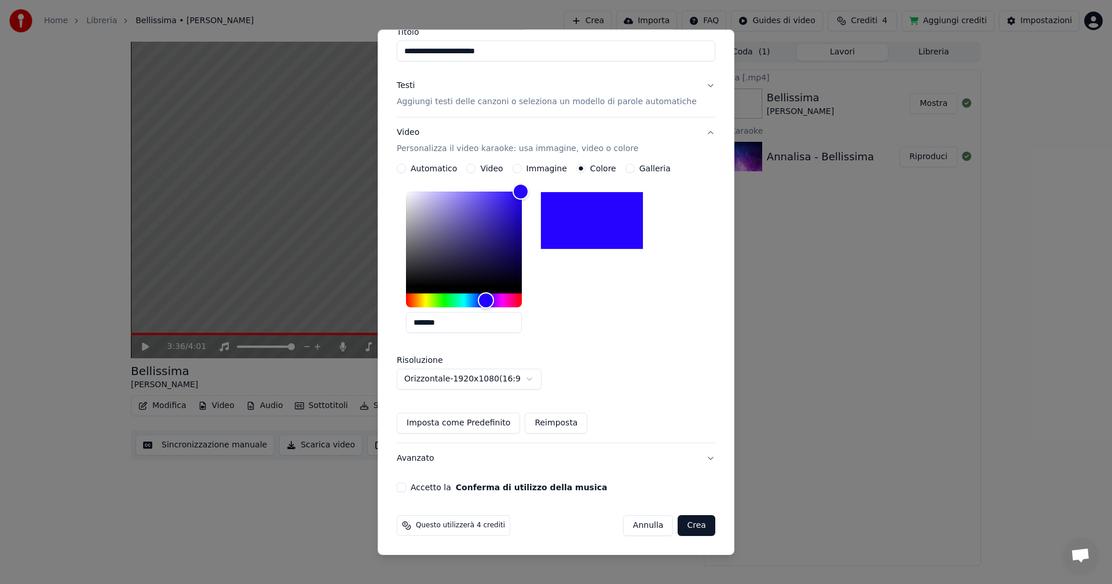
click at [406, 486] on button "Accetto la Conferma di utilizzo della musica" at bounding box center [401, 487] width 9 height 9
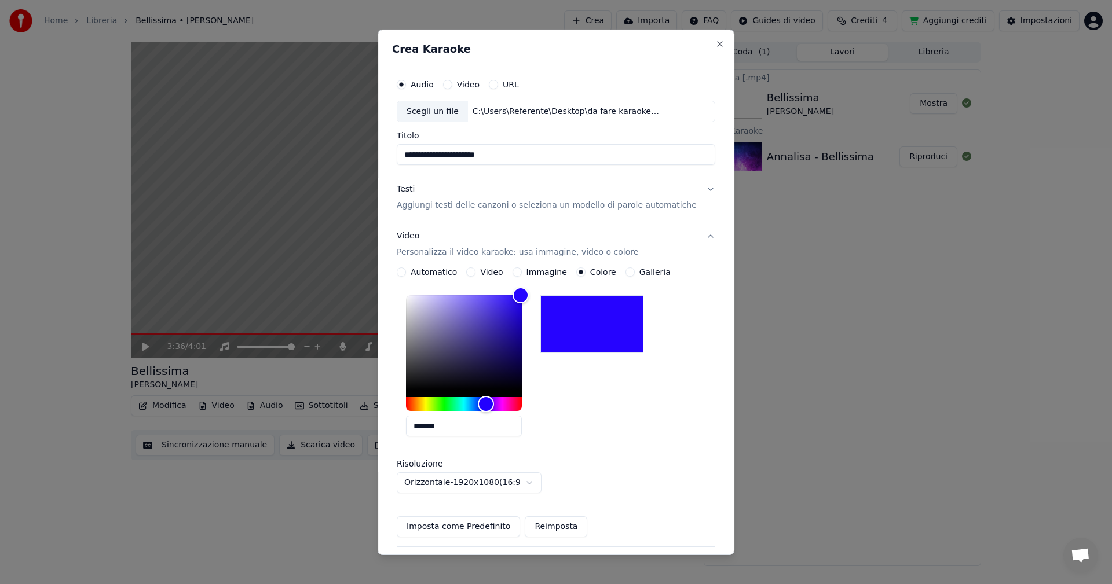
click at [514, 162] on input "**********" at bounding box center [556, 154] width 318 height 21
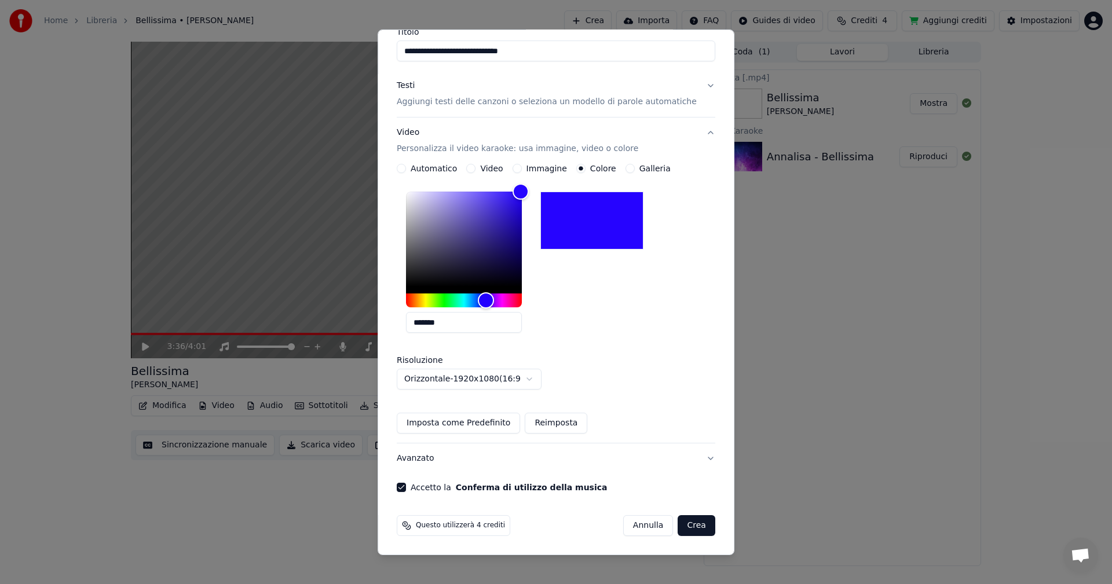
type input "**********"
click at [680, 522] on button "Crea" at bounding box center [696, 525] width 37 height 21
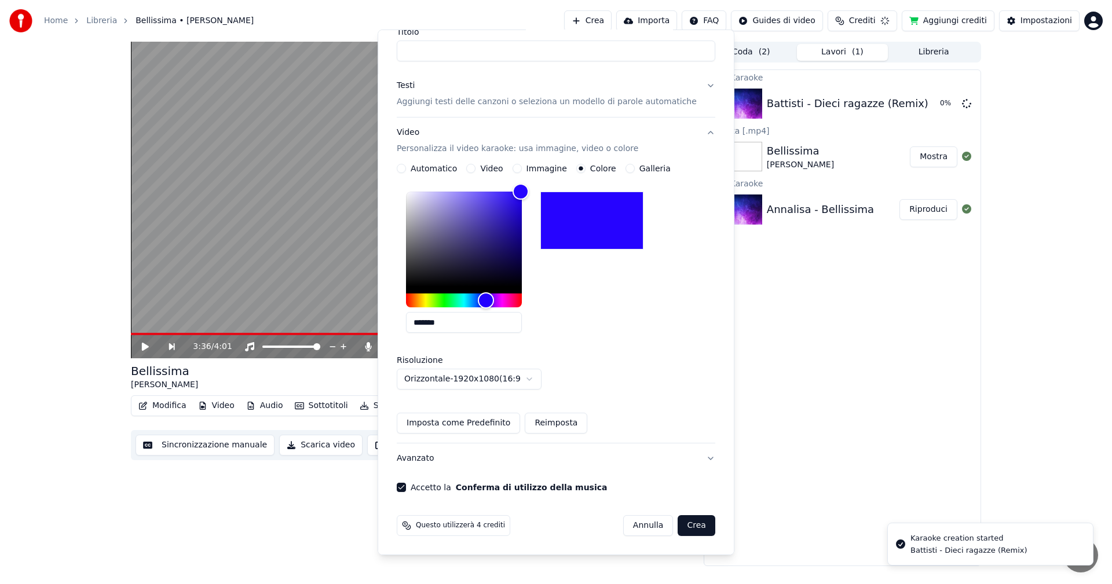
scroll to position [0, 0]
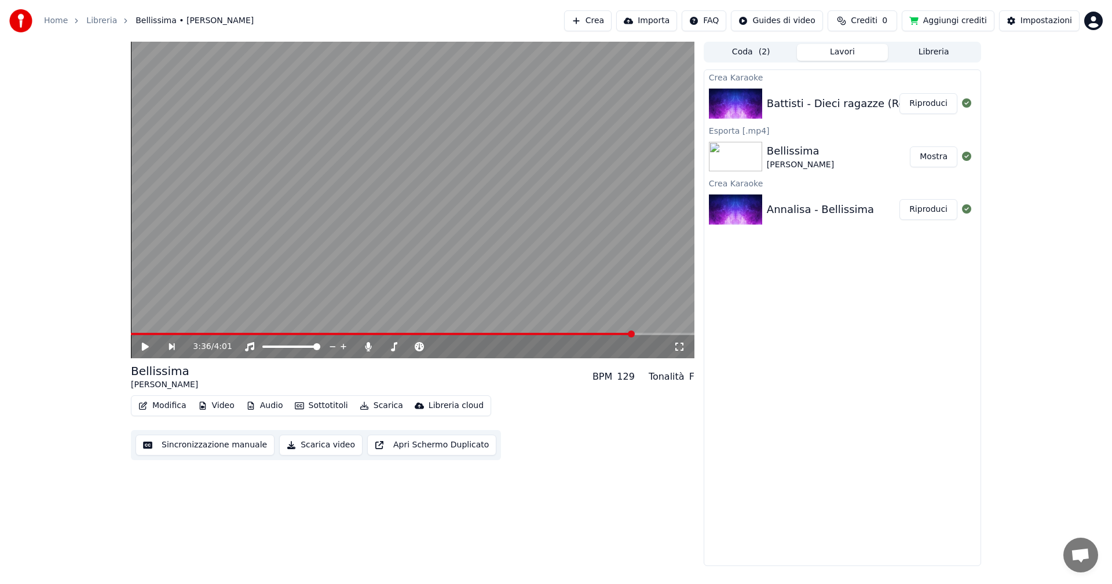
click at [922, 111] on button "Riproduci" at bounding box center [928, 103] width 58 height 21
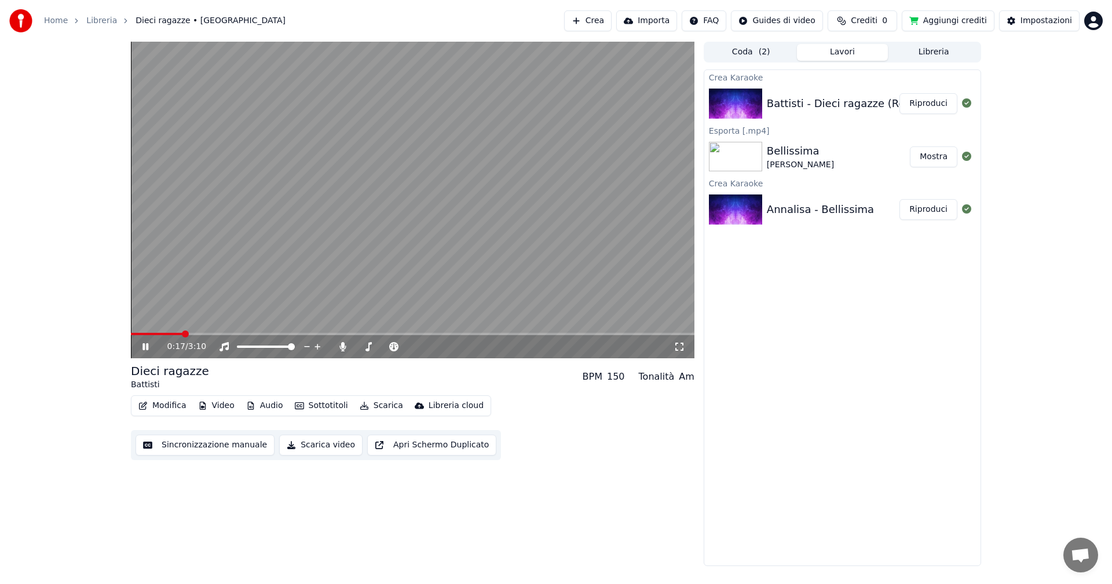
click at [148, 344] on icon at bounding box center [145, 346] width 6 height 7
click at [142, 336] on span at bounding box center [145, 334] width 7 height 7
click at [151, 335] on span at bounding box center [151, 334] width 7 height 7
click at [137, 333] on span at bounding box center [140, 334] width 7 height 7
click at [148, 333] on span at bounding box center [151, 334] width 7 height 7
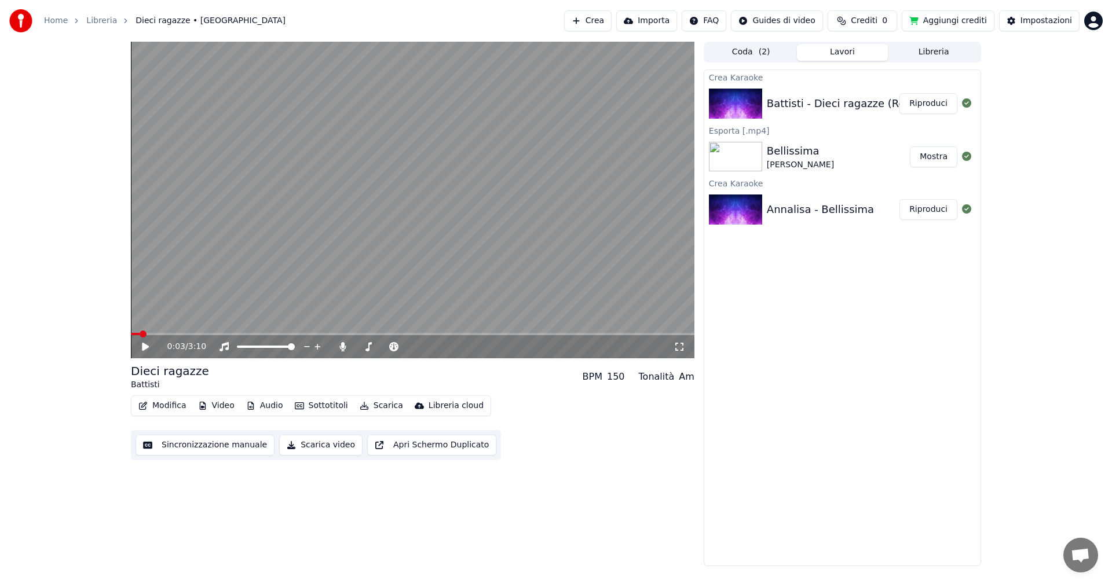
click at [140, 333] on span at bounding box center [135, 334] width 9 height 2
click at [146, 333] on span at bounding box center [148, 334] width 7 height 7
click at [154, 334] on span at bounding box center [157, 334] width 7 height 7
click at [151, 333] on span at bounding box center [154, 334] width 7 height 7
click at [146, 333] on span at bounding box center [138, 334] width 15 height 2
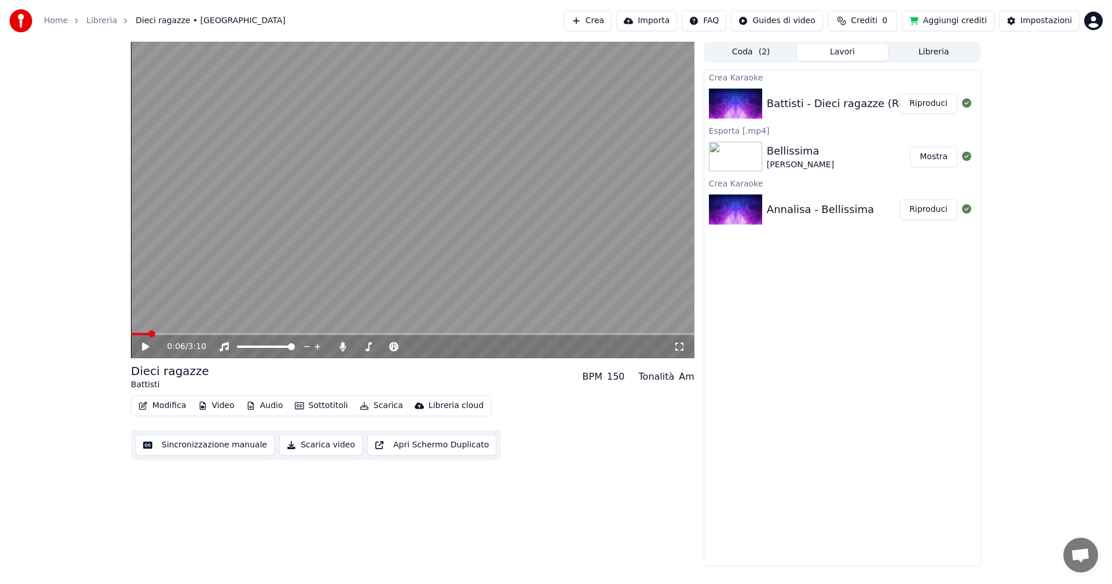
click at [151, 332] on span at bounding box center [151, 334] width 7 height 7
click at [317, 448] on button "Scarica video" at bounding box center [320, 445] width 83 height 21
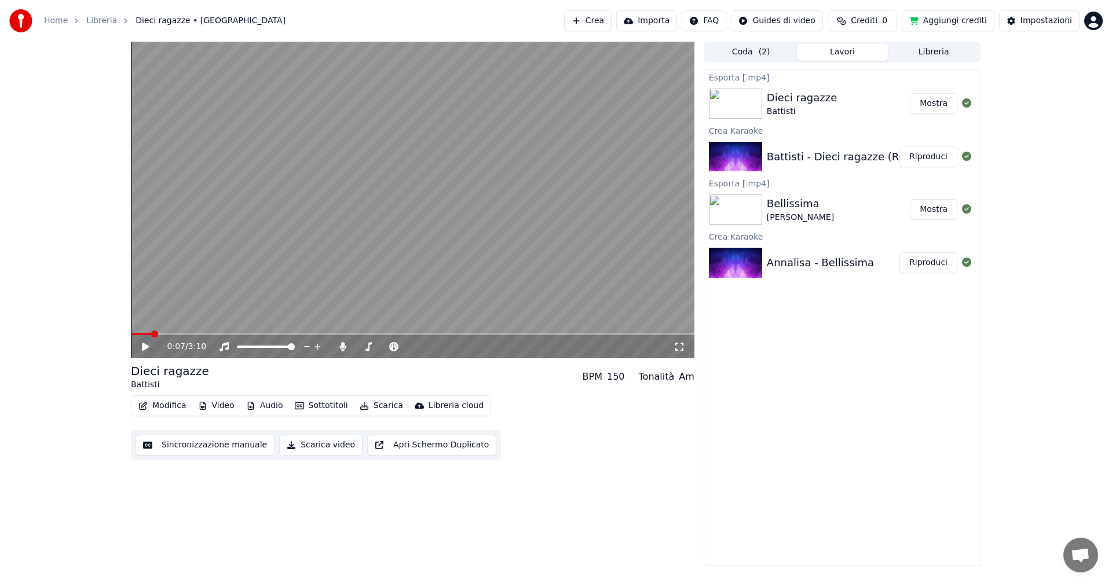
click at [596, 317] on video at bounding box center [412, 200] width 563 height 317
click at [925, 104] on button "Mostra" at bounding box center [933, 103] width 47 height 21
click at [558, 257] on video at bounding box center [412, 200] width 563 height 317
